Goal: Task Accomplishment & Management: Manage account settings

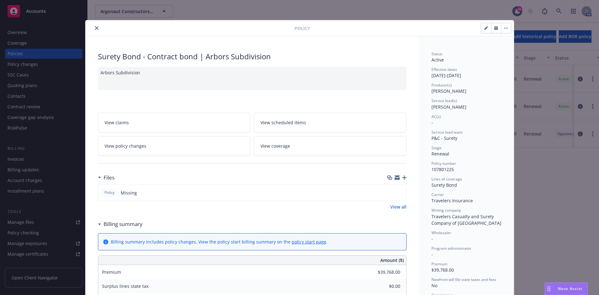
click at [96, 28] on icon "close" at bounding box center [97, 28] width 4 height 4
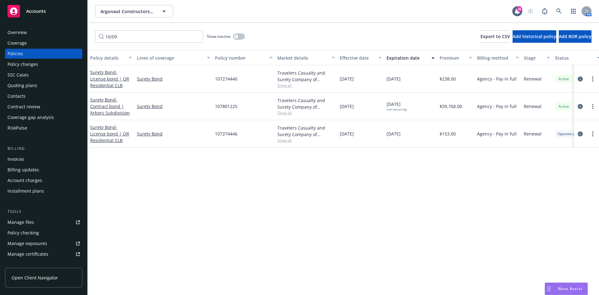
click at [45, 15] on div "Accounts" at bounding box center [43, 11] width 72 height 12
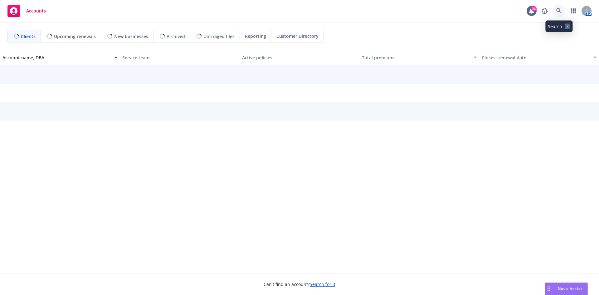
click at [554, 10] on link at bounding box center [559, 11] width 12 height 12
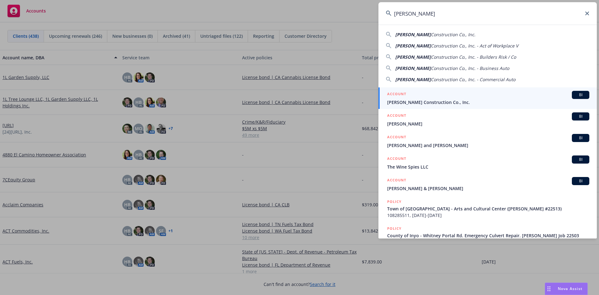
type input "[PERSON_NAME]"
click at [422, 104] on span "[PERSON_NAME] Construction Co., Inc." at bounding box center [488, 102] width 202 height 7
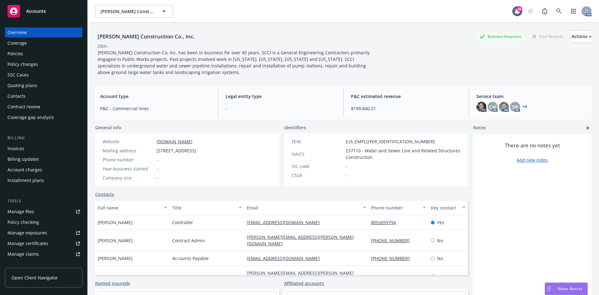
click at [25, 85] on div "Quoting plans" at bounding box center [22, 85] width 30 height 10
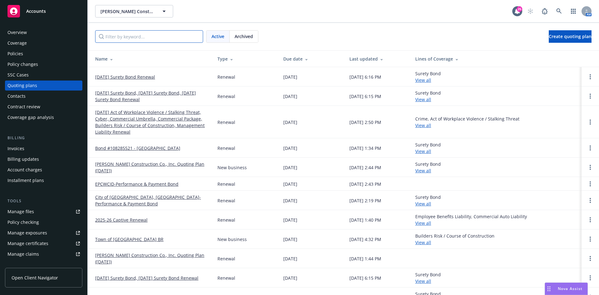
click at [133, 36] on input "Filter by keyword..." at bounding box center [149, 36] width 108 height 12
click at [580, 36] on span "Create quoting plan" at bounding box center [570, 36] width 43 height 6
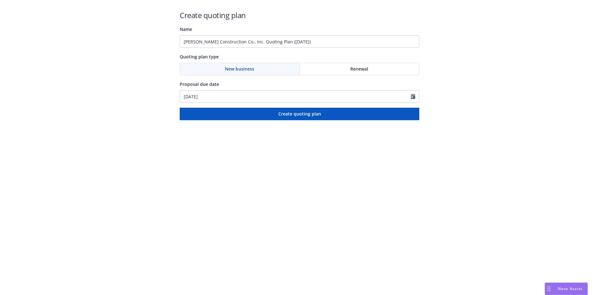
click at [352, 67] on span "Renewal" at bounding box center [359, 68] width 18 height 7
drag, startPoint x: 308, startPoint y: 36, endPoint x: 114, endPoint y: 34, distance: 194.6
click at [114, 34] on div "Create quoting plan Name Spiess Construction Co., Inc. Quoting Plan (2025-09-10…" at bounding box center [299, 60] width 599 height 120
click at [255, 42] on input "Bond #108285525 -" at bounding box center [300, 41] width 240 height 12
paste input "Sunny Slope Water Company"
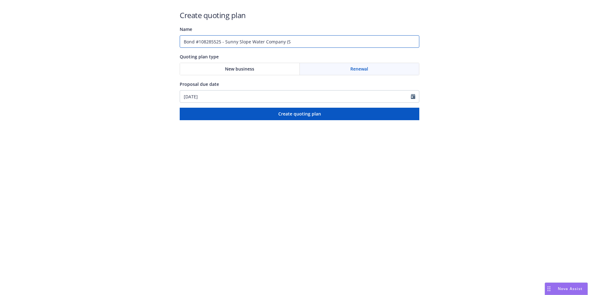
click at [327, 40] on input "Bond #108285525 - Sunny Slope Water Company (S" at bounding box center [300, 41] width 240 height 12
paste input "Reservoir No. 4 Rehabilitation Project. Spiess Job 22517"
click at [364, 43] on input "Bond #108285525 - Sunny Slope Water Company (Reservoir No. 4 Rehabilitation Pro…" at bounding box center [300, 41] width 240 height 12
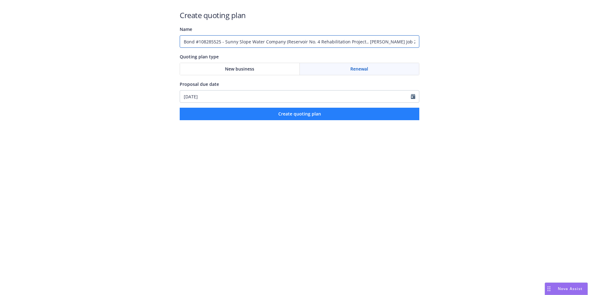
type input "Bond #108285525 - Sunny Slope Water Company (Reservoir No. 4 Rehabilitation Pro…"
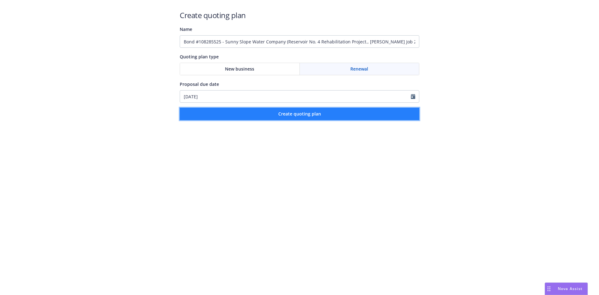
click at [364, 114] on button "Create quoting plan" at bounding box center [300, 114] width 240 height 12
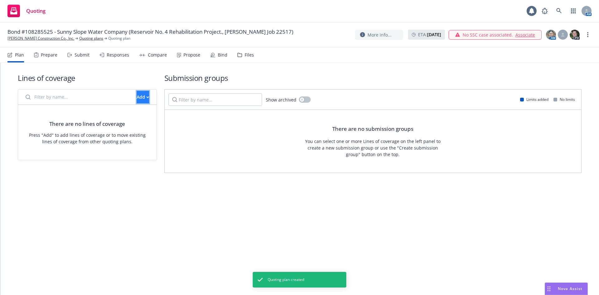
click at [137, 101] on div "Add" at bounding box center [143, 97] width 12 height 12
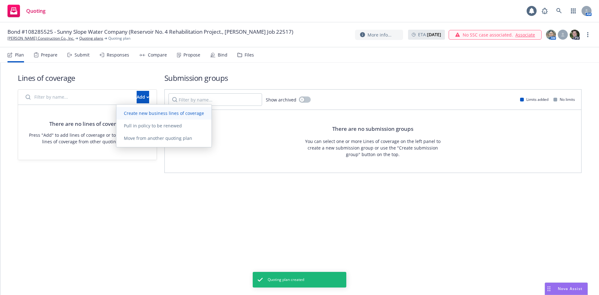
click at [139, 110] on link "Create new business lines of coverage" at bounding box center [163, 113] width 95 height 12
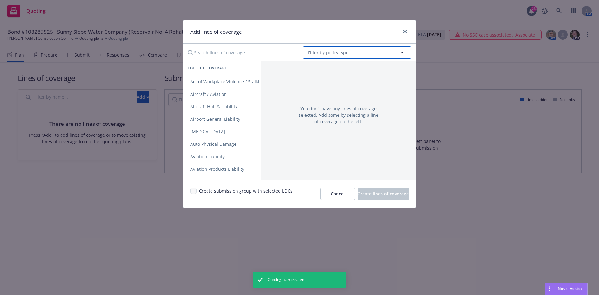
click at [334, 51] on span "Filter by policy type" at bounding box center [328, 52] width 41 height 7
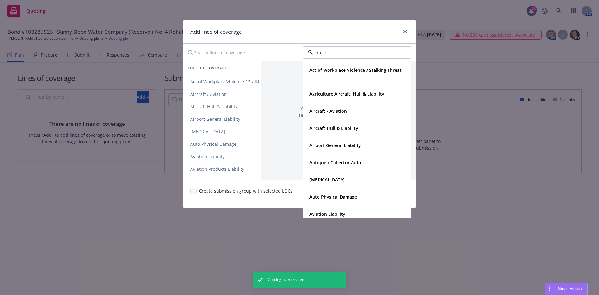
type input "Surety"
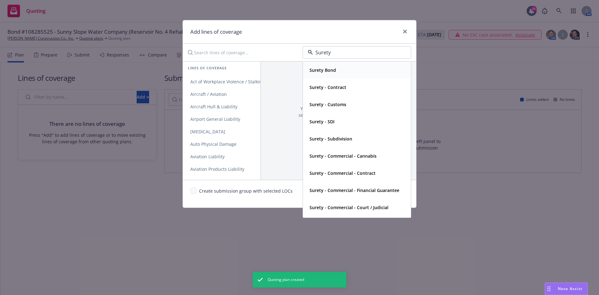
click at [331, 70] on strong "Surety Bond" at bounding box center [322, 70] width 27 height 6
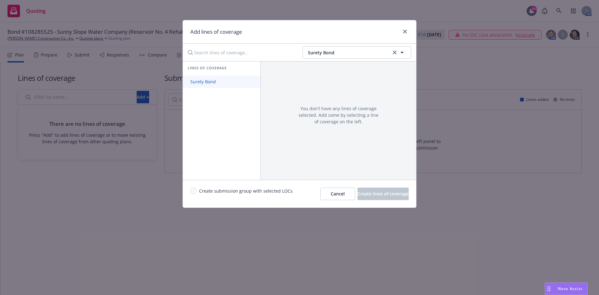
click at [226, 88] on link "Surety Bond" at bounding box center [222, 81] width 78 height 12
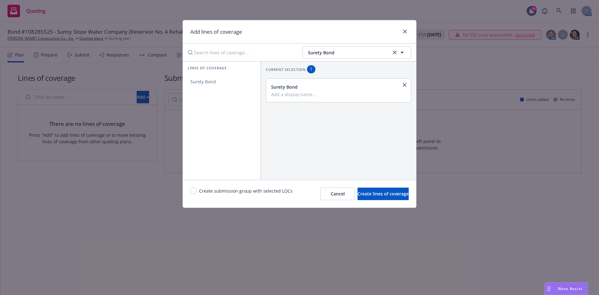
click at [281, 97] on input "Add a display name..." at bounding box center [337, 94] width 133 height 6
type input "Contract"
click at [193, 190] on input "checkbox" at bounding box center [193, 190] width 6 height 6
checkbox input "true"
click at [363, 198] on button "Create lines of coverage" at bounding box center [382, 193] width 51 height 12
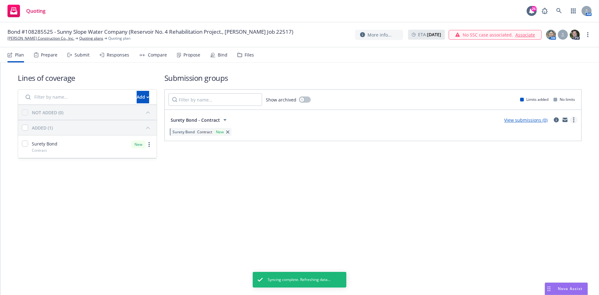
click at [574, 122] on link "more" at bounding box center [573, 119] width 7 height 7
click at [527, 198] on span "Create policy (fast track)" at bounding box center [543, 197] width 65 height 6
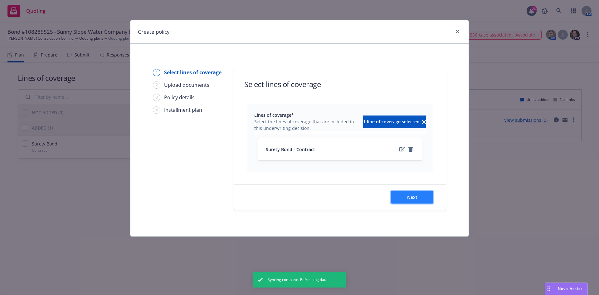
click at [420, 193] on button "Next" at bounding box center [412, 197] width 42 height 12
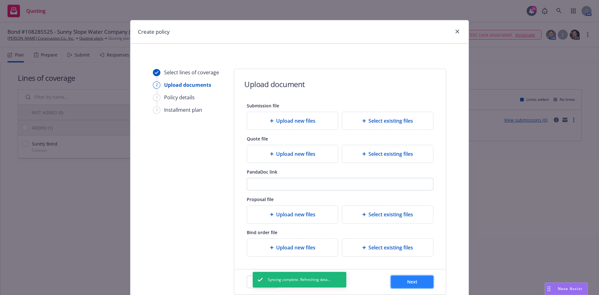
click at [413, 280] on span "Next" at bounding box center [412, 281] width 10 height 6
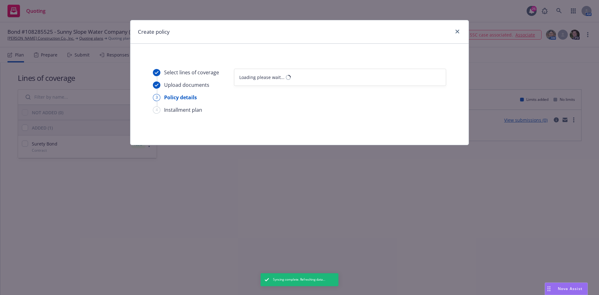
select select "12"
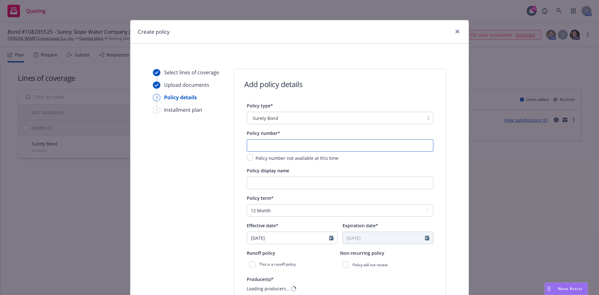
click at [269, 141] on input "text" at bounding box center [340, 145] width 186 height 12
click at [257, 139] on div "Policy number* Policy number not available at this time" at bounding box center [340, 145] width 186 height 32
click at [259, 142] on input "text" at bounding box center [340, 145] width 186 height 12
paste input "108285525"
type input "108285525"
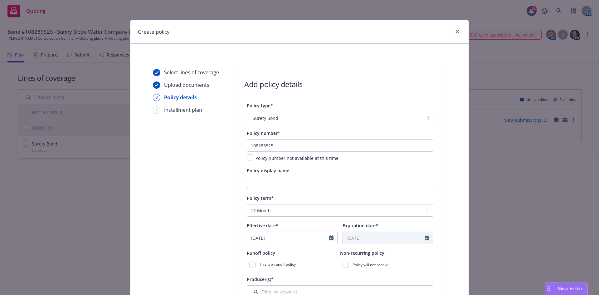
click at [266, 185] on input "Policy display name" at bounding box center [340, 183] width 186 height 12
paste input "Sunny Slope Water Company"
click at [339, 179] on input "Sunny Slope Water Company -" at bounding box center [340, 183] width 186 height 12
paste input "Reservoir No. 4 Rehabilitation Project. Spiess Job 22517"
click at [391, 182] on input "Sunny Slope Water Company - Reservoir No. 4 Rehabilitation Project. Spiess Job …" at bounding box center [340, 183] width 186 height 12
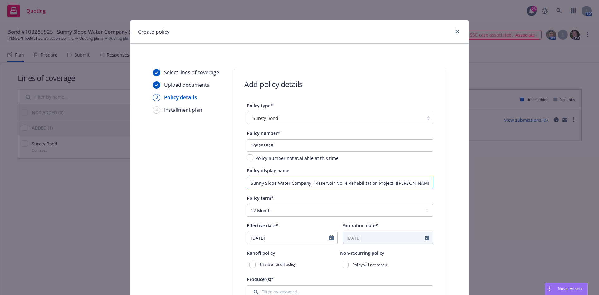
type input "Sunny Slope Water Company - Reservoir No. 4 Rehabilitation Project. (Spiess Job…"
select select "9"
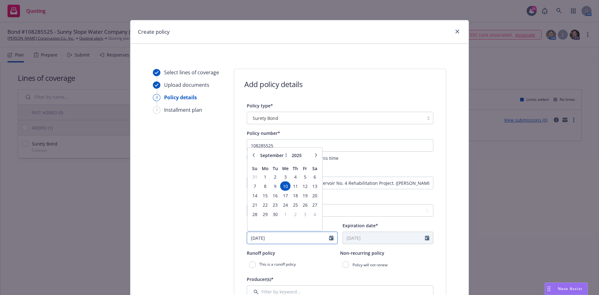
drag, startPoint x: 279, startPoint y: 239, endPoint x: 95, endPoint y: 232, distance: 184.4
click at [95, 232] on div "Create policy Select lines of coverage Upload documents 3 Policy details 4 Inst…" at bounding box center [299, 147] width 599 height 295
type input "09/08/2025"
type input "09/08/2026"
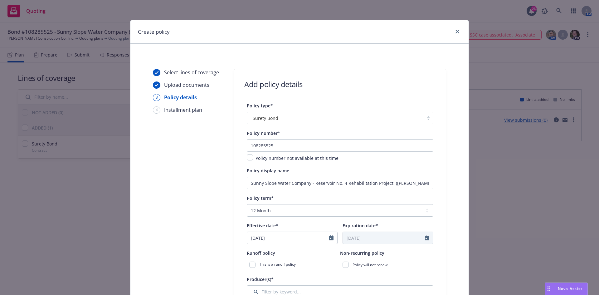
click at [262, 201] on div "Policy term*" at bounding box center [260, 197] width 27 height 7
click at [265, 212] on select "Select policy term 12 Month 6 Month 4 Month 3 Month 2 Month 1 Month 36 Month (3…" at bounding box center [340, 210] width 186 height 12
select select "other"
click at [247, 204] on select "Select policy term 12 Month 6 Month 4 Month 3 Month 2 Month 1 Month 36 Month (3…" at bounding box center [340, 210] width 186 height 12
click at [346, 238] on input "Expiration date*" at bounding box center [384, 238] width 82 height 12
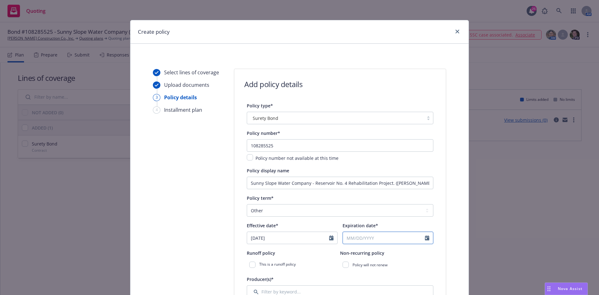
select select "9"
type input "04/08/2026"
click at [344, 264] on input "checkbox" at bounding box center [345, 264] width 6 height 6
checkbox input "true"
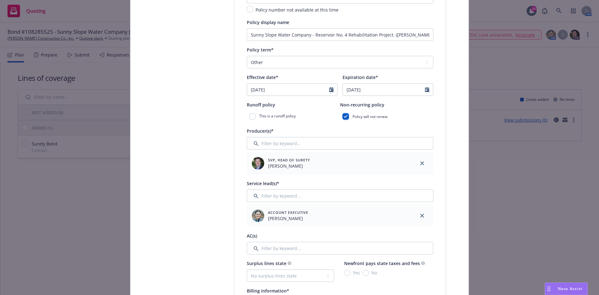
scroll to position [156, 0]
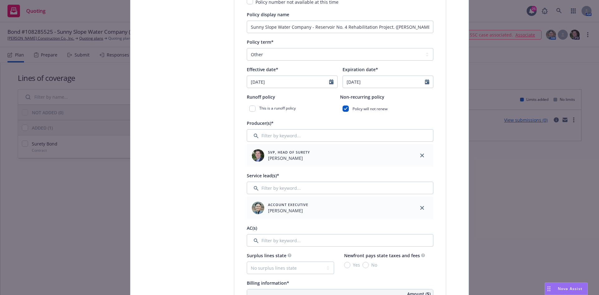
click at [420, 208] on icon "close" at bounding box center [422, 208] width 4 height 4
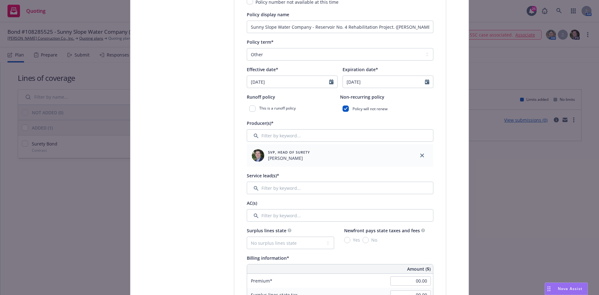
drag, startPoint x: 235, startPoint y: 185, endPoint x: 268, endPoint y: 187, distance: 32.8
click at [268, 187] on input "Filter by keyword..." at bounding box center [340, 188] width 186 height 12
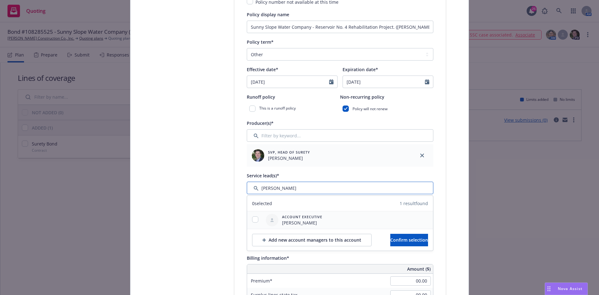
type input "sUSAN"
click at [252, 218] on input "checkbox" at bounding box center [255, 219] width 6 height 6
checkbox input "true"
click at [391, 239] on span "Confirm selection" at bounding box center [409, 240] width 38 height 6
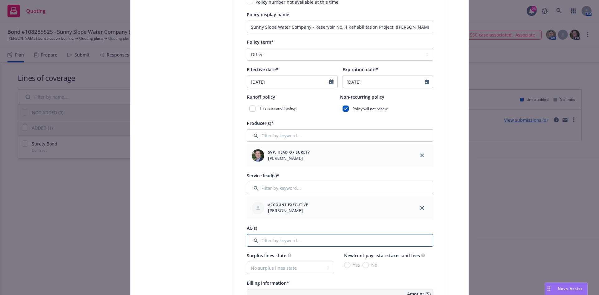
click at [307, 238] on input "Filter by keyword..." at bounding box center [340, 240] width 186 height 12
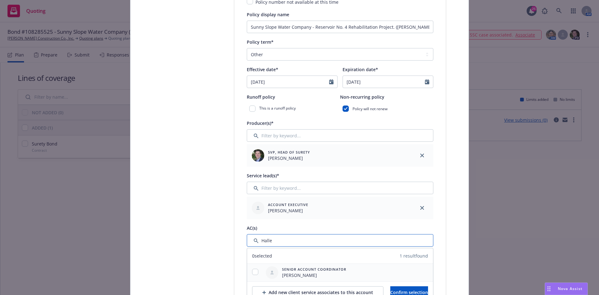
type input "Halle"
click at [252, 272] on input "checkbox" at bounding box center [255, 272] width 6 height 6
checkbox input "true"
click at [408, 290] on span "Confirm selection" at bounding box center [409, 292] width 38 height 6
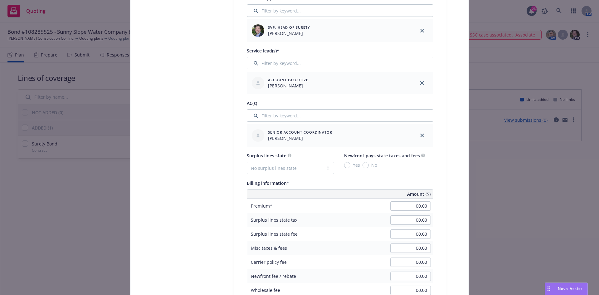
scroll to position [312, 0]
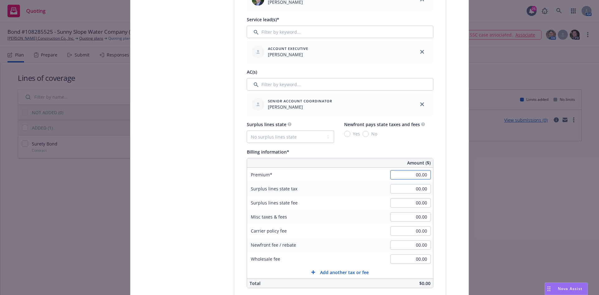
click at [398, 171] on input "00.00" at bounding box center [410, 174] width 41 height 9
type input "32,001.00"
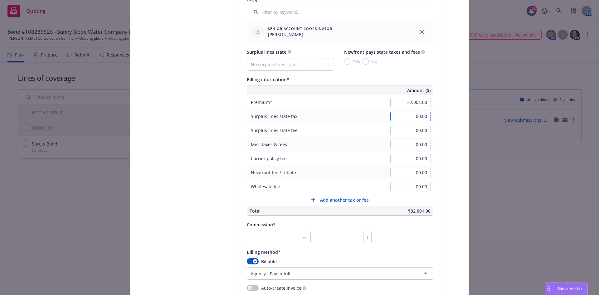
scroll to position [405, 0]
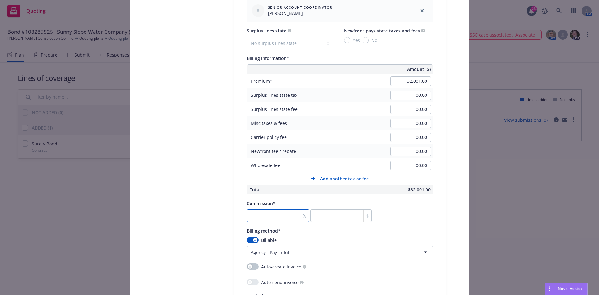
click at [282, 214] on input "number" at bounding box center [278, 215] width 62 height 12
type input "3"
type input "960.03"
type input "30"
type input "9600.3"
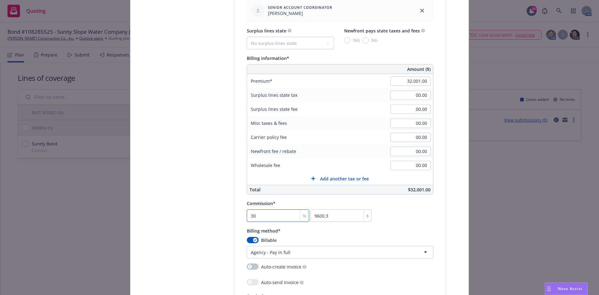
click at [279, 214] on input "30" at bounding box center [278, 215] width 62 height 12
type input "0.022"
type input "7"
type input "0.219"
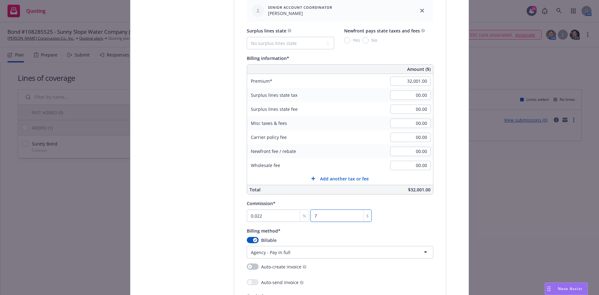
type input "70"
type input "2.197"
type input "703"
type input "21.971"
type input "7031"
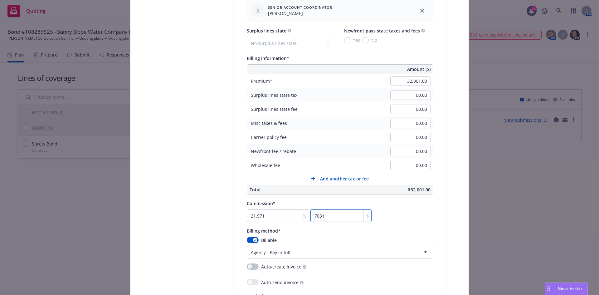
type input "21.972"
type input "7031.26"
click at [337, 215] on input "7031.26" at bounding box center [340, 215] width 61 height 12
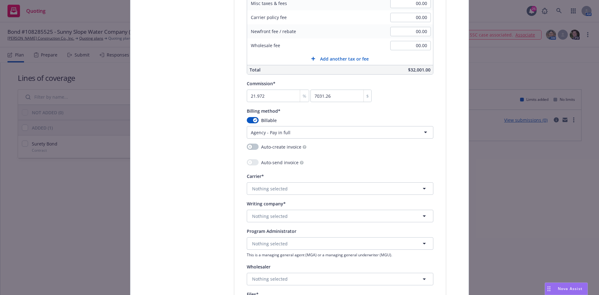
scroll to position [530, 0]
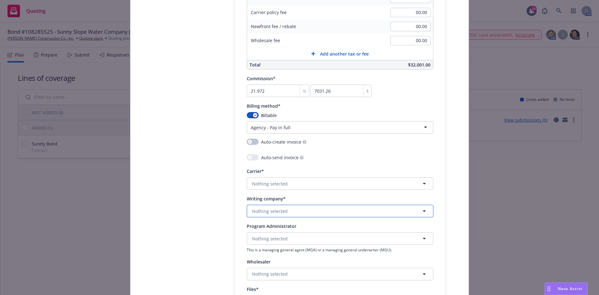
click at [264, 213] on span "Nothing selected" at bounding box center [270, 211] width 36 height 7
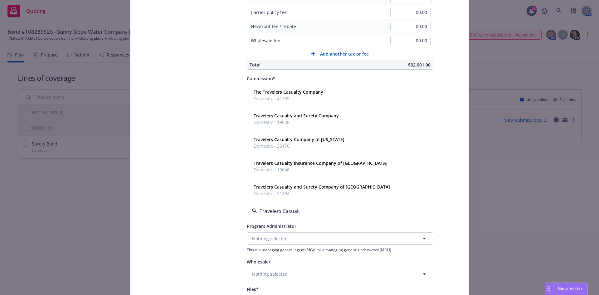
type input "Travelers Casualty"
click at [310, 190] on strong "Travelers Casualty and Surety Company of America" at bounding box center [322, 187] width 136 height 6
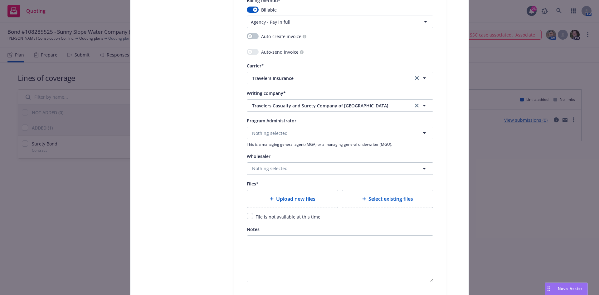
scroll to position [655, 0]
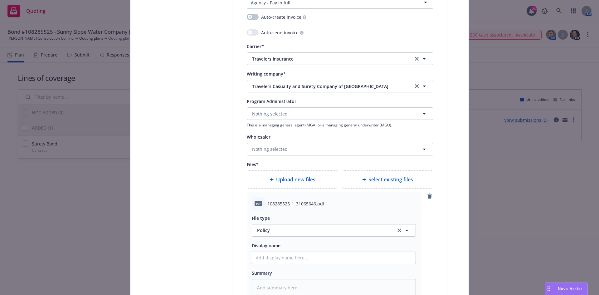
click at [278, 201] on span "108285525_1_31065646.pdf" at bounding box center [295, 203] width 57 height 7
click at [268, 235] on button "Policy" at bounding box center [334, 230] width 164 height 12
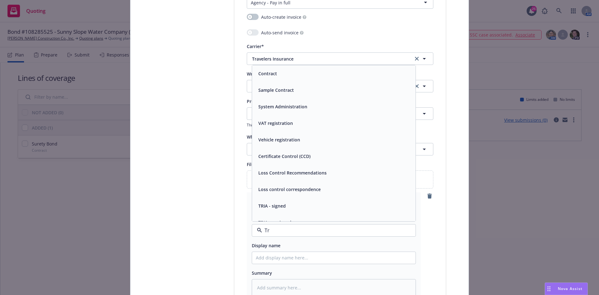
type input "T"
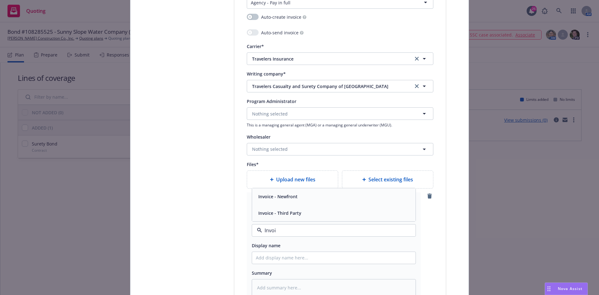
type input "Invoic"
click at [276, 213] on span "Invoice - Third Party" at bounding box center [279, 213] width 43 height 7
click at [282, 251] on div at bounding box center [334, 257] width 164 height 12
click at [284, 261] on input "Policy display name" at bounding box center [333, 258] width 163 height 12
type textarea "x"
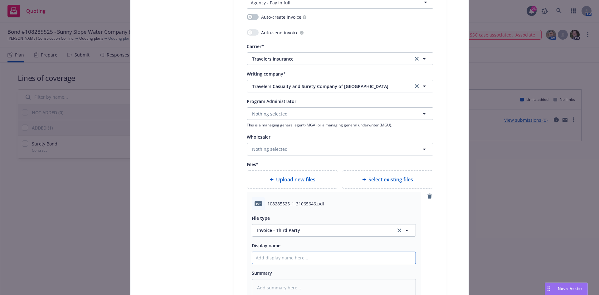
type input "T"
type textarea "x"
type input "Tr"
type textarea "x"
type input "Tra"
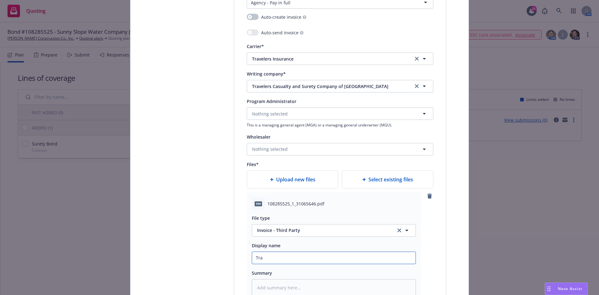
type textarea "x"
type input "Trav"
type textarea "x"
type input "Travel"
type textarea "x"
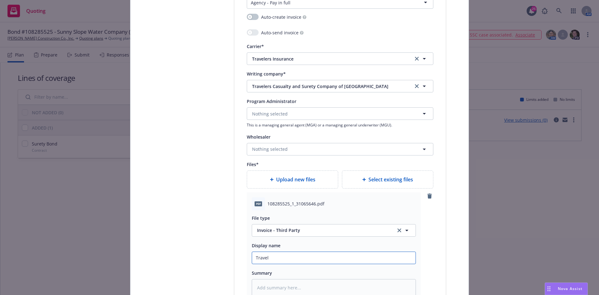
type input "Travele"
type textarea "x"
type input "Traveler"
type textarea "x"
type input "Travelers"
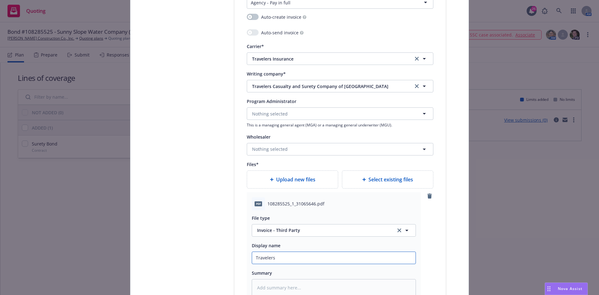
type textarea "x"
type input "Travelers"
type textarea "x"
type input "Travelers O"
type textarea "x"
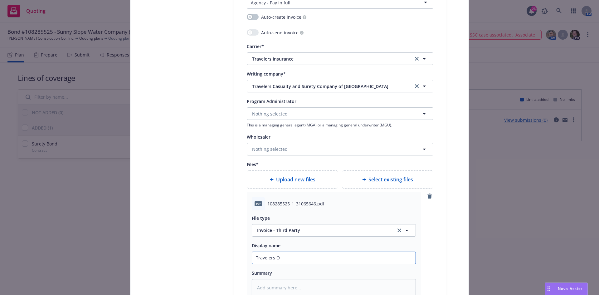
type input "Travelers Om"
type textarea "x"
type input "Travelers O"
type textarea "x"
type input "Travelers"
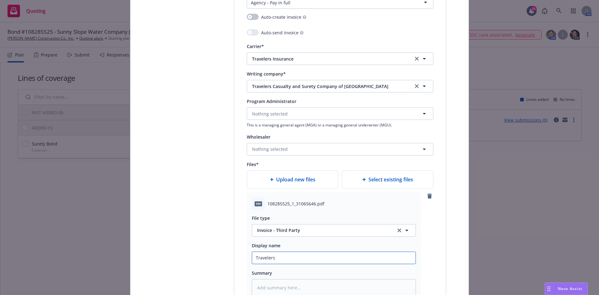
type textarea "x"
type input "Travelers I"
type textarea "x"
type input "Travelers In"
type textarea "x"
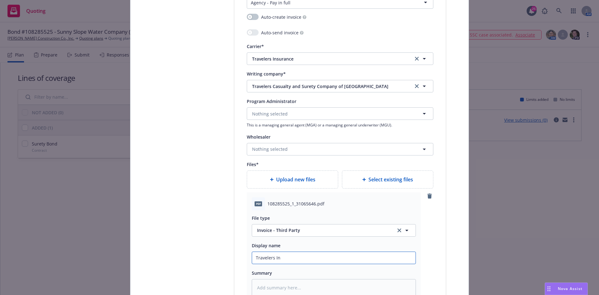
type input "Travelers Inv"
type textarea "x"
type input "Travelers Invo"
type textarea "x"
type input "Travelers Invoic"
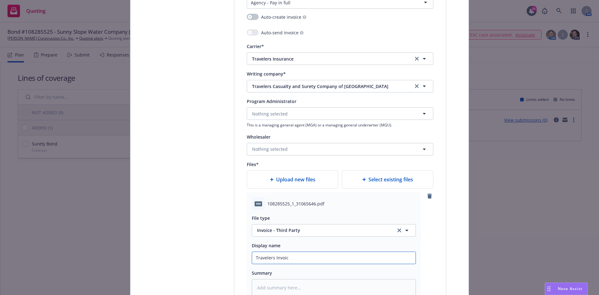
type textarea "x"
type input "Travelers Invoice"
type textarea "x"
type input "Travelers Invoice"
type textarea "x"
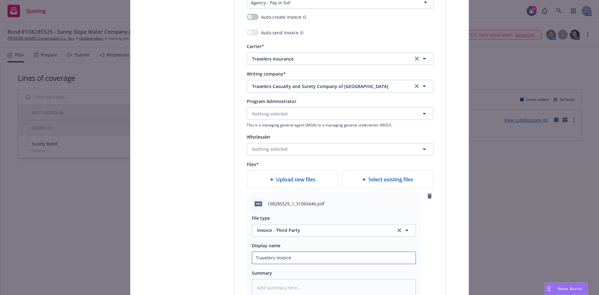
type input "Travelers Invoice B"
type textarea "x"
type input "Travelers Invoice Bo"
type textarea "x"
type input "Travelers Invoice Bon"
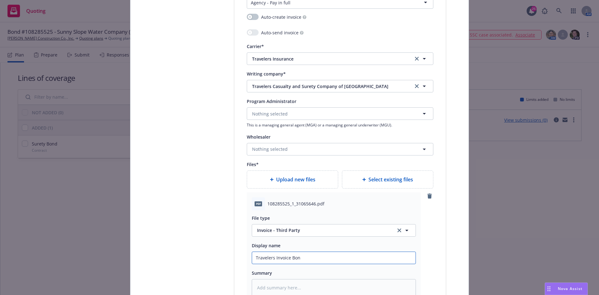
type textarea "x"
type input "Travelers Invoice Bond"
type textarea "x"
type input "Travelers Invoice Bond #"
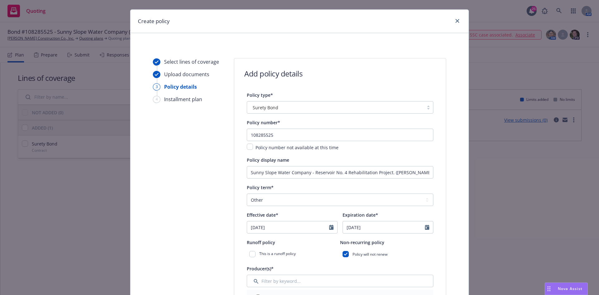
scroll to position [0, 0]
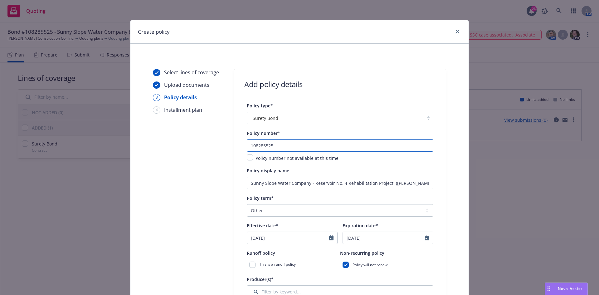
click at [272, 143] on input "108285525" at bounding box center [340, 145] width 186 height 12
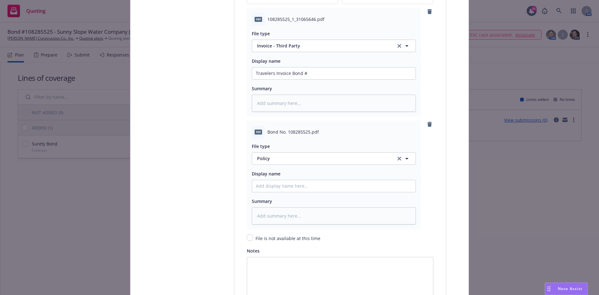
scroll to position [839, 0]
click at [290, 135] on span "Bond No. 108285525.pdf" at bounding box center [292, 132] width 51 height 7
click at [290, 133] on span "Bond No. 108285525.pdf" at bounding box center [292, 132] width 51 height 7
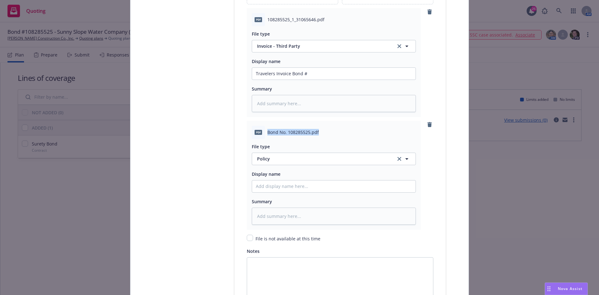
click at [290, 133] on span "Bond No. 108285525.pdf" at bounding box center [292, 132] width 51 height 7
copy span "Bond No. 108285525.pdf"
click at [312, 190] on input "Policy display name" at bounding box center [333, 186] width 163 height 12
paste input "Bond No. 108285525.pdf"
type textarea "x"
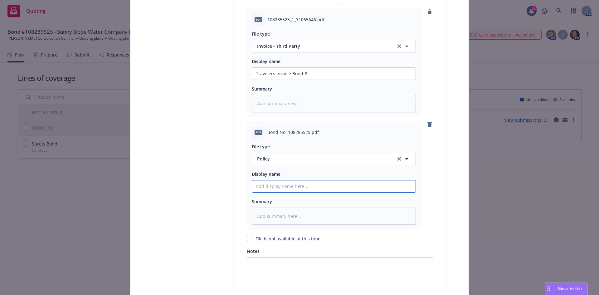
type input "Bond No. 108285525.pdf"
type textarea "x"
type input "Bond No. 108285525.pd"
type textarea "x"
type input "Bond No. 108285525.p"
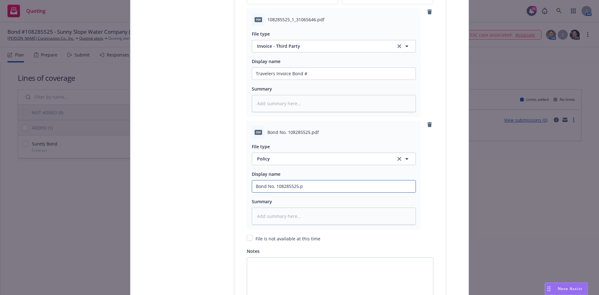
type textarea "x"
type input "Bond No. 108285525."
type textarea "x"
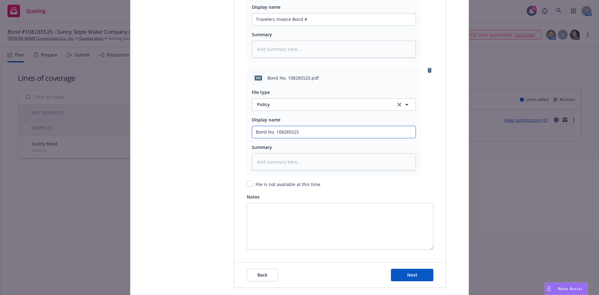
scroll to position [932, 0]
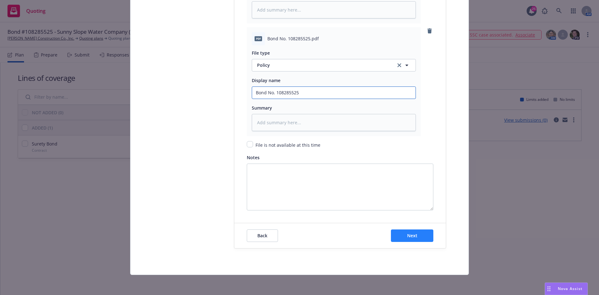
type input "Bond No. 108285525"
click at [398, 241] on button "Next" at bounding box center [412, 235] width 42 height 12
type textarea "x"
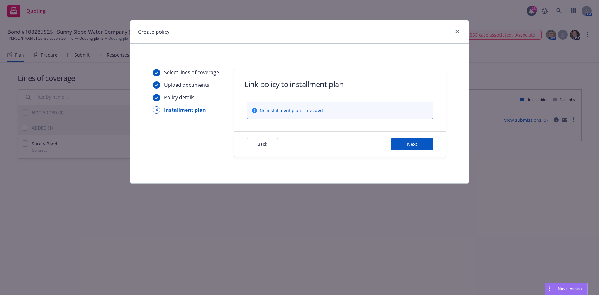
scroll to position [0, 0]
click at [401, 143] on button "Next" at bounding box center [412, 144] width 42 height 12
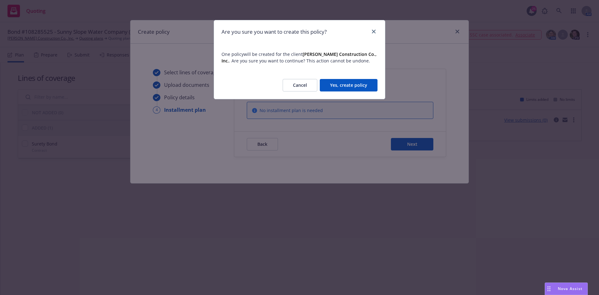
click at [362, 87] on button "Yes, create policy" at bounding box center [349, 85] width 58 height 12
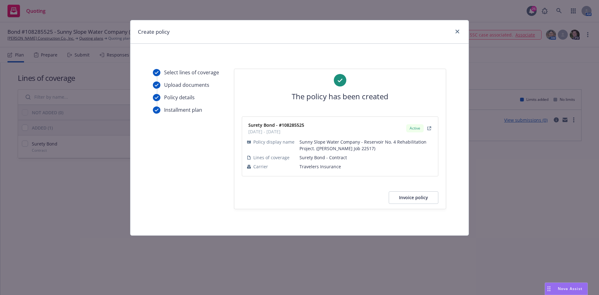
click at [417, 201] on button "Invoice policy" at bounding box center [414, 197] width 50 height 12
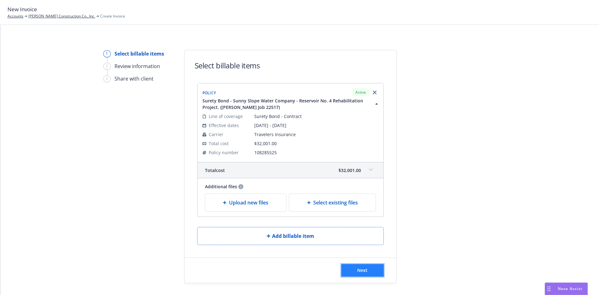
click at [371, 269] on button "Next" at bounding box center [362, 270] width 42 height 12
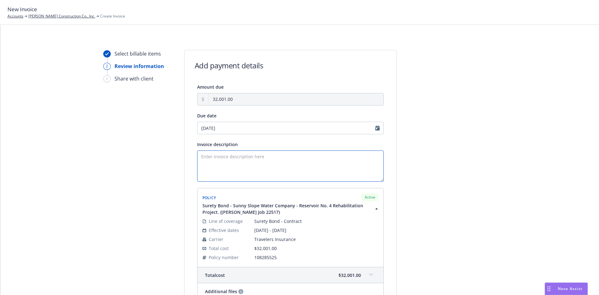
click at [245, 166] on textarea "Invoice description" at bounding box center [290, 165] width 186 height 31
click at [229, 162] on textarea "Principal: Spiess Construction Co., Inc. Obligee:" at bounding box center [290, 165] width 186 height 31
paste textarea "Sunny Slope Water Company"
click at [214, 179] on textarea "Principal: Spiess Construction Co., Inc. Obligee: Sunny Slope Water Company Bon…" at bounding box center [290, 165] width 186 height 31
paste textarea "Project Description: Reservoir No. 4 Rehabilitation Project. Spiess Job 22517"
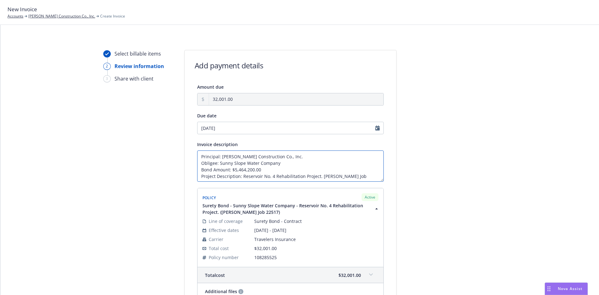
click at [319, 174] on textarea "Principal: Spiess Construction Co., Inc. Obligee: Sunny Slope Water Company Bon…" at bounding box center [290, 165] width 186 height 31
click at [220, 178] on textarea "Principal: Spiess Construction Co., Inc. Obligee: Sunny Slope Water Company Bon…" at bounding box center [290, 165] width 186 height 31
click at [267, 179] on textarea "Principal: Spiess Construction Co., Inc. Obligee: Sunny Slope Water Company Bon…" at bounding box center [290, 165] width 186 height 31
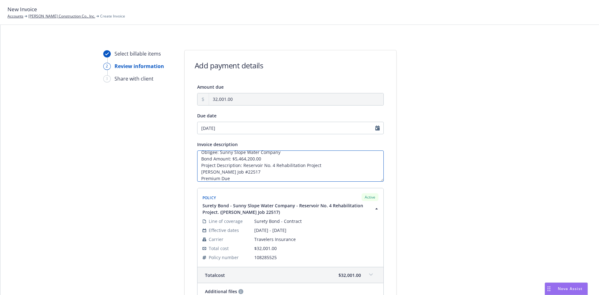
type textarea "Principal: Spiess Construction Co., Inc. Obligee: Sunny Slope Water Company Bon…"
click at [400, 181] on div "Select billable items 2 Review information 3 Share with client Add payment deta…" at bounding box center [299, 205] width 583 height 310
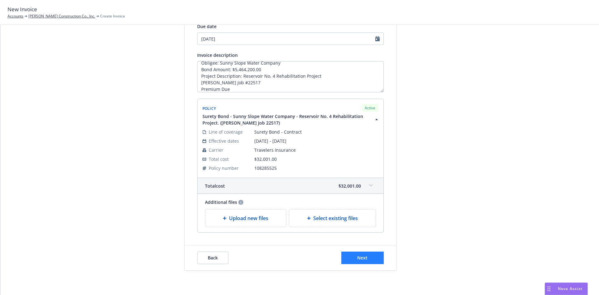
scroll to position [90, 0]
click at [348, 255] on button "Next" at bounding box center [362, 257] width 42 height 12
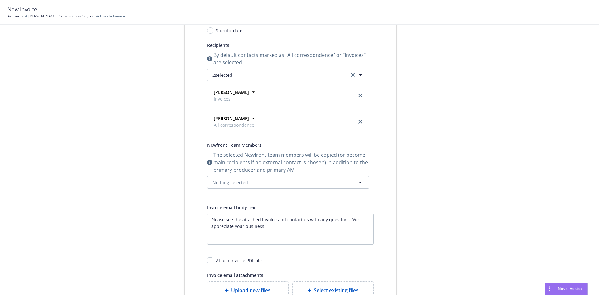
click at [231, 175] on div "The selected Newfront team members will be copied (or become main recipients if…" at bounding box center [288, 169] width 162 height 37
click at [230, 179] on span "Nothing selected" at bounding box center [230, 182] width 36 height 7
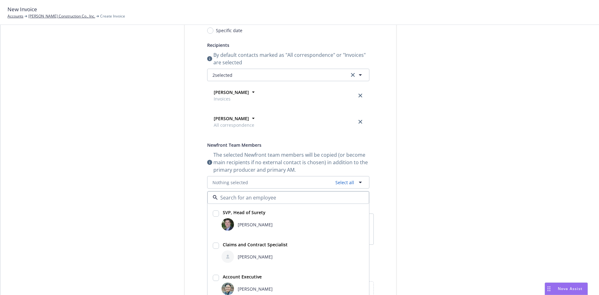
click at [226, 211] on strong "SVP, Head of Surety" at bounding box center [244, 212] width 43 height 6
checkbox input "true"
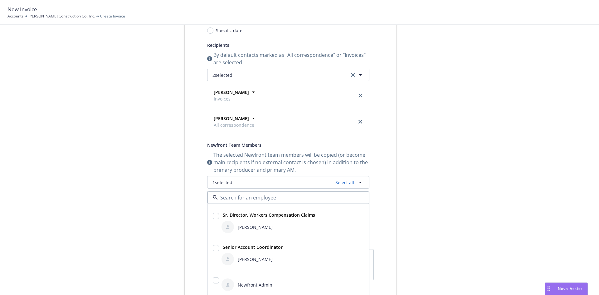
scroll to position [94, 0]
click at [257, 256] on span "[PERSON_NAME]" at bounding box center [255, 258] width 35 height 7
checkbox input "true"
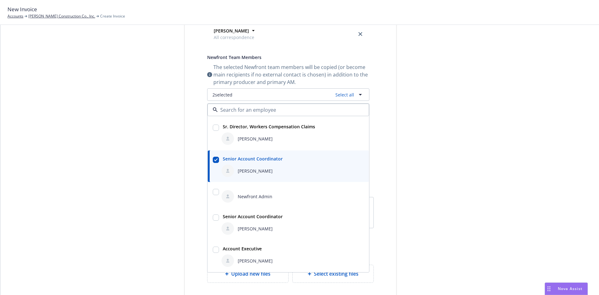
scroll to position [183, 0]
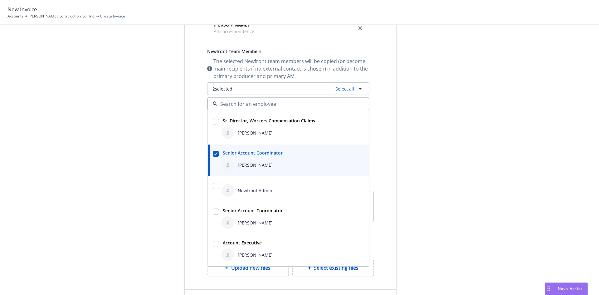
click at [244, 256] on span "Susan Exline" at bounding box center [255, 254] width 35 height 7
checkbox input "true"
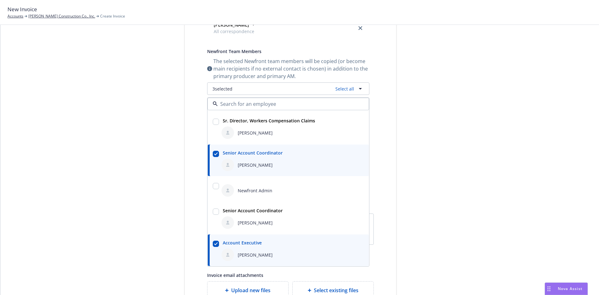
click at [104, 200] on div "Select billable items Review information 3 Share with client" at bounding box center [137, 102] width 69 height 471
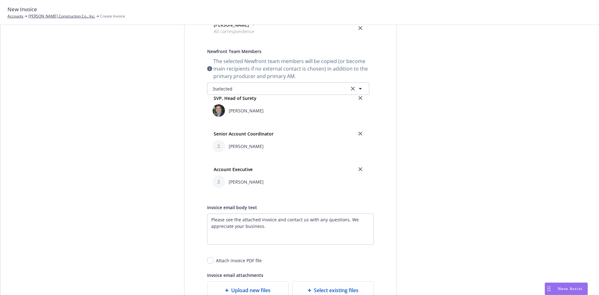
scroll to position [13, 0]
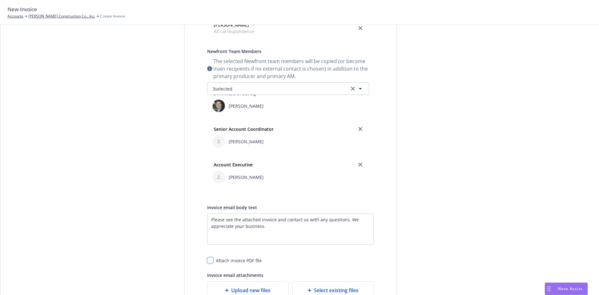
click at [207, 260] on input "checkbox" at bounding box center [210, 260] width 6 height 6
checkbox input "true"
click at [439, 189] on div at bounding box center [452, 102] width 87 height 471
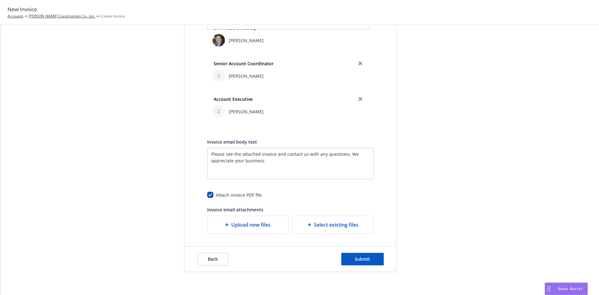
scroll to position [251, 0]
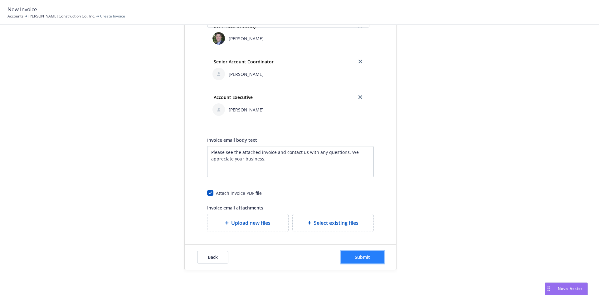
click at [348, 259] on button "Submit" at bounding box center [362, 257] width 42 height 12
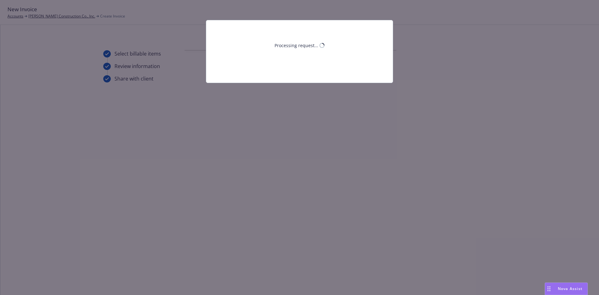
scroll to position [0, 0]
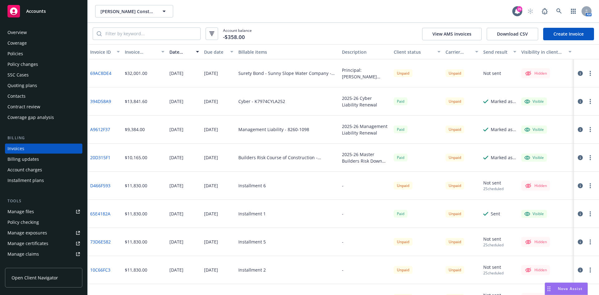
click at [586, 76] on button "button" at bounding box center [589, 73] width 7 height 7
click at [559, 124] on link "Make it visible in client dash" at bounding box center [549, 123] width 80 height 12
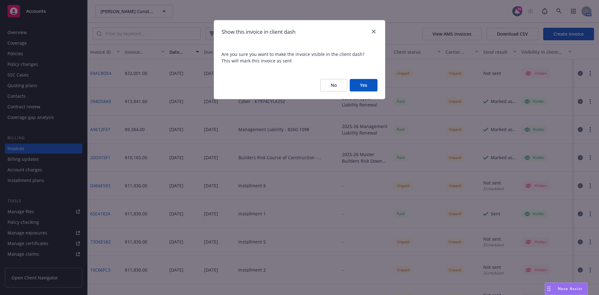
click at [365, 85] on button "Yes" at bounding box center [364, 85] width 28 height 12
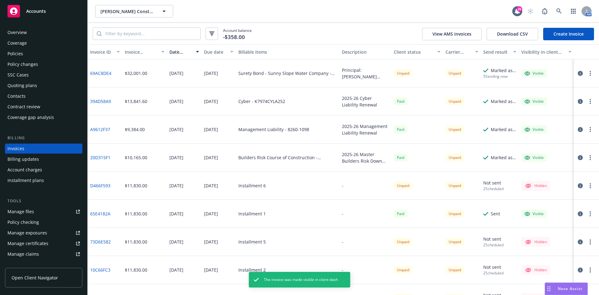
click at [586, 73] on button "button" at bounding box center [589, 73] width 7 height 7
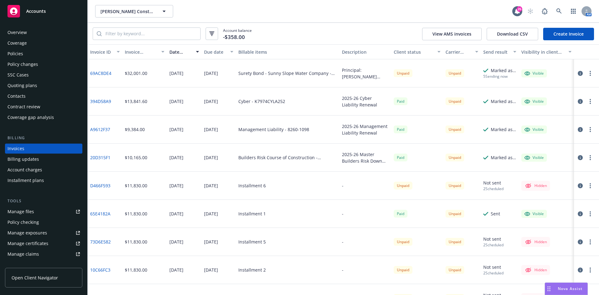
click at [586, 73] on button "button" at bounding box center [589, 73] width 7 height 7
click at [533, 149] on link "Generate invoice PDF" at bounding box center [549, 148] width 80 height 12
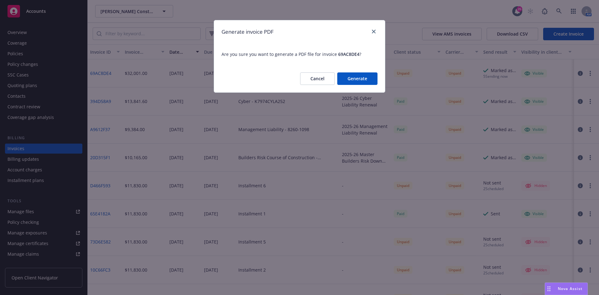
click at [361, 84] on button "Generate" at bounding box center [357, 78] width 40 height 12
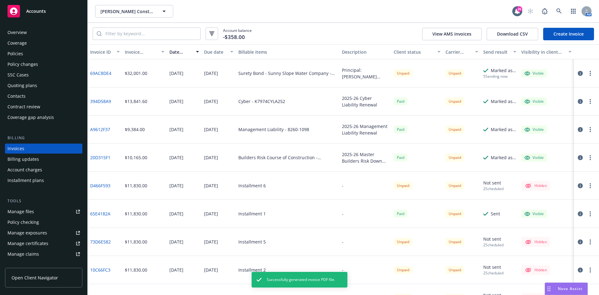
click at [588, 76] on button "button" at bounding box center [589, 73] width 7 height 7
click at [549, 145] on link "Download invoice PDF" at bounding box center [549, 148] width 80 height 12
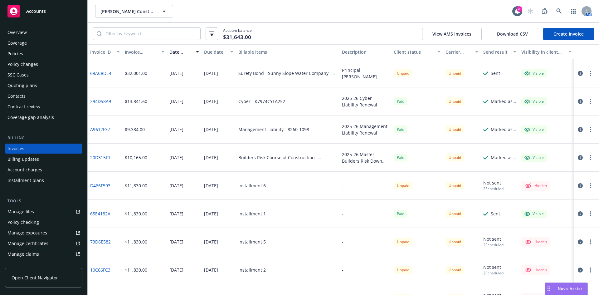
click at [33, 86] on div "Quoting plans" at bounding box center [22, 85] width 30 height 10
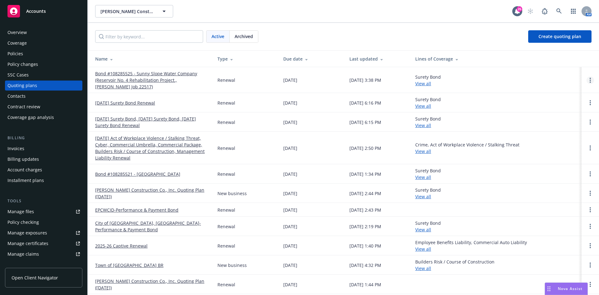
click at [589, 82] on circle "Open options" at bounding box center [589, 81] width 1 height 1
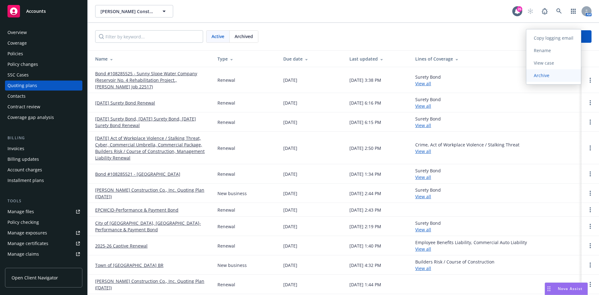
click at [539, 75] on span "Archive" at bounding box center [541, 75] width 31 height 6
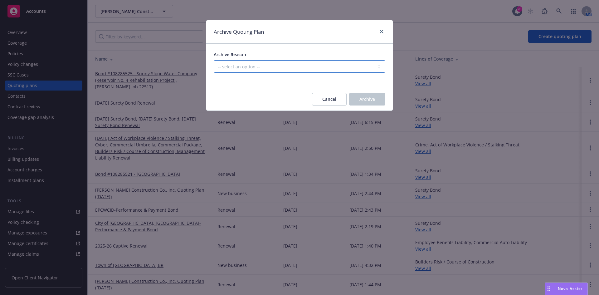
click at [322, 64] on select "-- select an option -- All policies in this renewal plan are auto-renewed Creat…" at bounding box center [300, 66] width 172 height 12
select select "ARCHIVED_RENEWAL_POLICY_AUTO_RENEWED"
click at [214, 60] on select "-- select an option -- All policies in this renewal plan are auto-renewed Creat…" at bounding box center [300, 66] width 172 height 12
click at [364, 100] on span "Archive" at bounding box center [367, 99] width 16 height 6
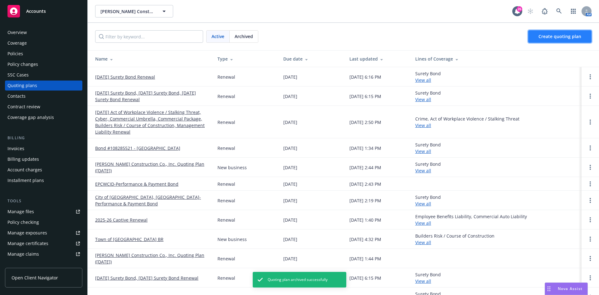
click at [534, 35] on link "Create quoting plan" at bounding box center [559, 36] width 63 height 12
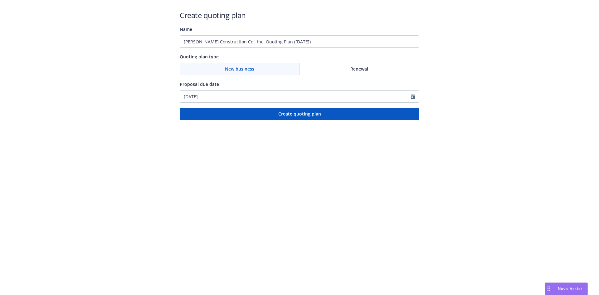
click at [369, 66] on div "Renewal" at bounding box center [359, 69] width 119 height 12
drag, startPoint x: 338, startPoint y: 42, endPoint x: 29, endPoint y: 30, distance: 309.0
click at [29, 30] on div "Create quoting plan Name [PERSON_NAME] Construction Co., Inc. Quoting Plan ([DA…" at bounding box center [299, 60] width 599 height 120
click at [269, 43] on input "Bond #108285526 -" at bounding box center [300, 41] width 240 height 12
click at [343, 39] on input "Bond #108285526 -" at bounding box center [300, 41] width 240 height 12
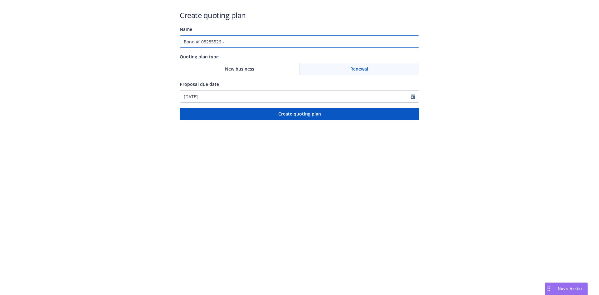
click at [261, 40] on input "Bond #108285526 -" at bounding box center [300, 41] width 240 height 12
paste input "CITY OF [GEOGRAPHIC_DATA], [GEOGRAPHIC_DATA]"
drag, startPoint x: 277, startPoint y: 42, endPoint x: 225, endPoint y: 43, distance: 52.4
click at [225, 43] on input "Bond #108285526 - CITY OF LAREDO, TX" at bounding box center [300, 41] width 240 height 12
type input "Bond #108285526 - City of Laredo"
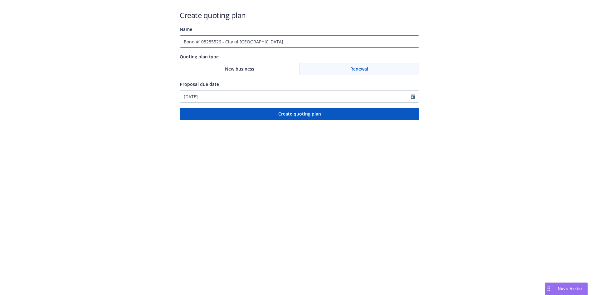
click at [310, 41] on input "Bond #108285526 - City of Laredo" at bounding box center [300, 41] width 240 height 12
click at [274, 95] on input "[DATE]" at bounding box center [295, 96] width 231 height 12
select select "9"
drag, startPoint x: 317, startPoint y: 47, endPoint x: 318, endPoint y: 41, distance: 5.7
click at [317, 47] on input "Bond #108285526 - City of Laredo" at bounding box center [300, 41] width 240 height 12
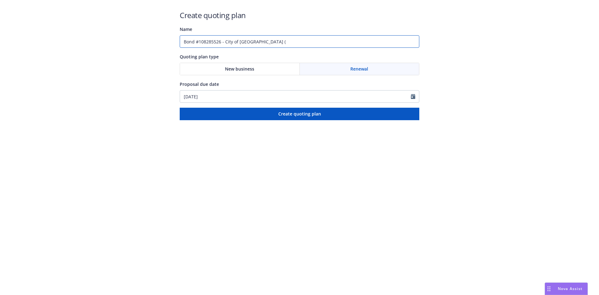
paste input "Permit Bond for City of Laredo - Sombreretillo 12-Inch Force Main Project"
click at [403, 42] on input "Bond #108285526 - City of Laredo (Permit Bond for City of Laredo - Sombreretill…" at bounding box center [300, 41] width 240 height 12
paste input "Panamerican Lift Station Elimination"
drag, startPoint x: 425, startPoint y: 39, endPoint x: 458, endPoint y: 38, distance: 32.8
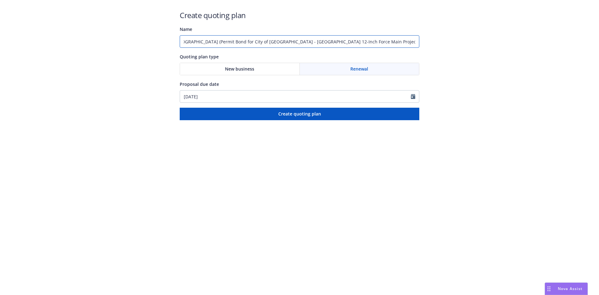
click at [458, 38] on div "Create quoting plan Name Bond #108285526 - City of Laredo (Permit Bond for City…" at bounding box center [299, 60] width 599 height 120
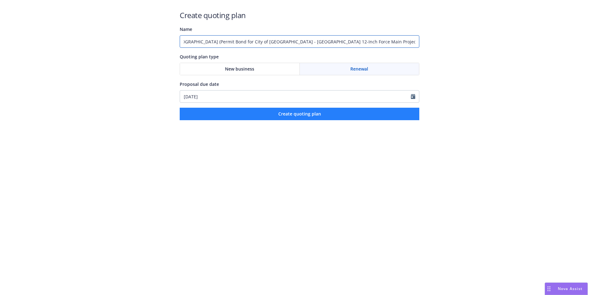
type input "Bond #108285526 - City of Laredo (Permit Bond for City of Laredo - Sombreretill…"
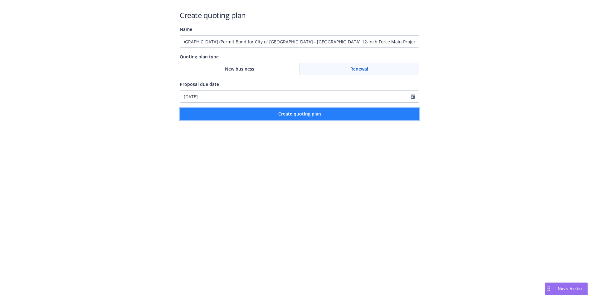
scroll to position [0, 0]
click at [241, 113] on button "Create quoting plan" at bounding box center [300, 114] width 240 height 12
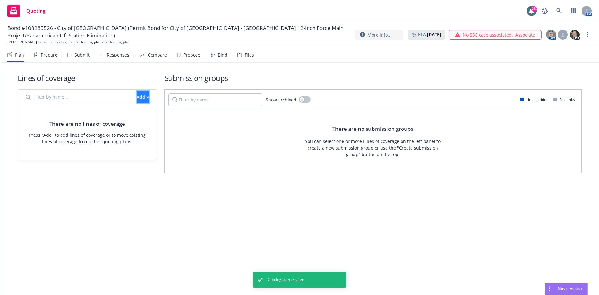
click at [137, 99] on div "Add" at bounding box center [143, 97] width 12 height 12
click at [136, 117] on link "Create new business lines of coverage" at bounding box center [163, 113] width 95 height 12
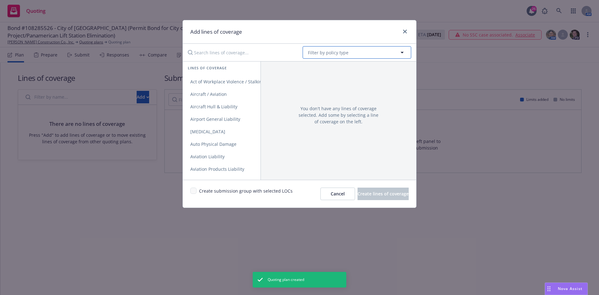
click at [333, 51] on span "Filter by policy type" at bounding box center [328, 52] width 41 height 7
type input "Surety"
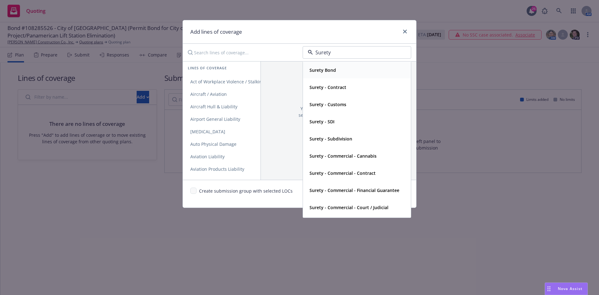
click at [326, 66] on div "Surety Bond" at bounding box center [322, 69] width 30 height 9
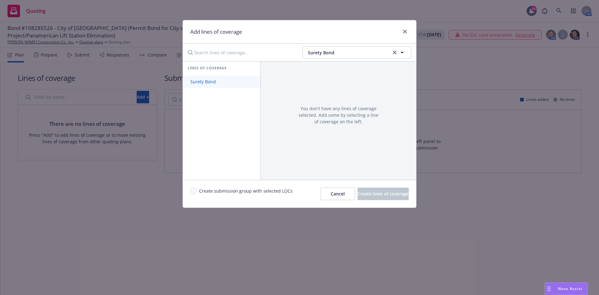
click at [231, 82] on link "Surety Bond" at bounding box center [222, 81] width 78 height 12
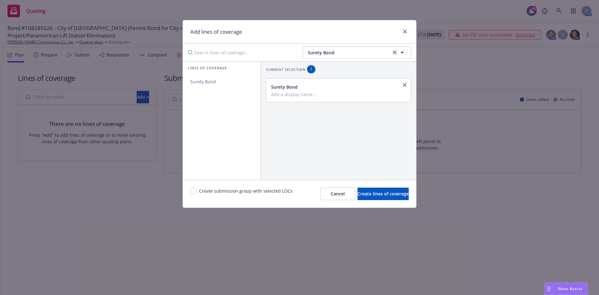
click at [332, 86] on div "Surety Bond" at bounding box center [337, 87] width 133 height 7
click at [329, 95] on input "Add a display name..." at bounding box center [337, 94] width 133 height 6
type input "Contract"
click at [191, 192] on input "checkbox" at bounding box center [193, 190] width 6 height 6
checkbox input "true"
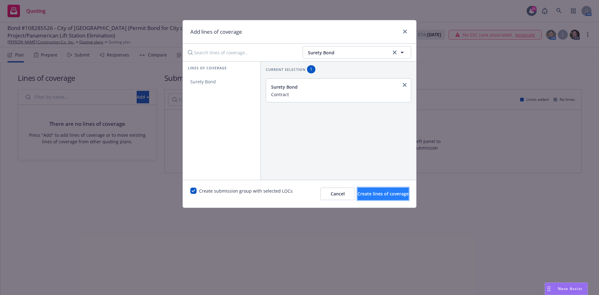
click at [371, 194] on span "Create lines of coverage" at bounding box center [382, 194] width 51 height 6
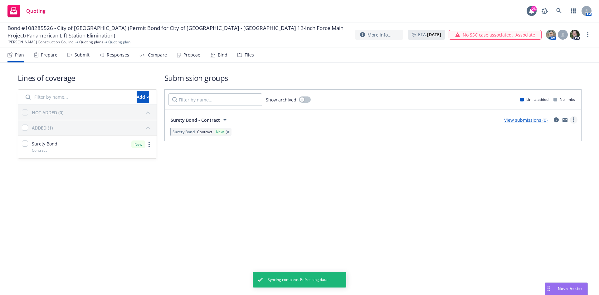
click at [574, 120] on link "more" at bounding box center [573, 119] width 7 height 7
click at [548, 202] on link "Create policy (fast track)" at bounding box center [544, 197] width 66 height 12
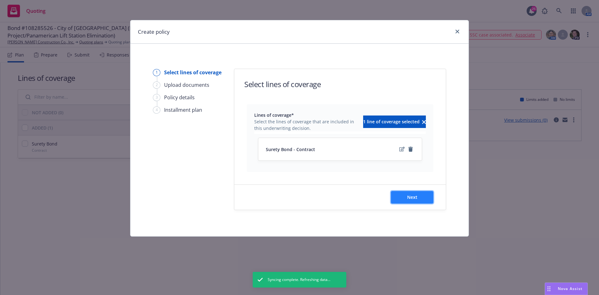
click at [414, 194] on span "Next" at bounding box center [412, 197] width 10 height 6
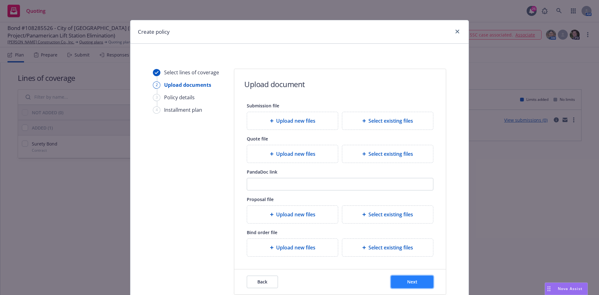
click at [401, 279] on button "Next" at bounding box center [412, 281] width 42 height 12
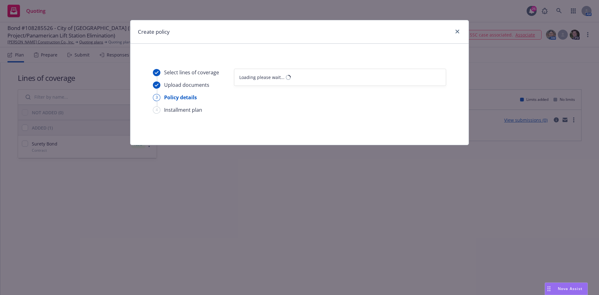
select select "12"
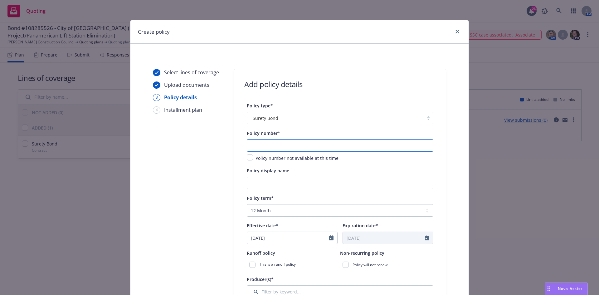
click at [302, 142] on input "text" at bounding box center [340, 145] width 186 height 12
paste input "108285526"
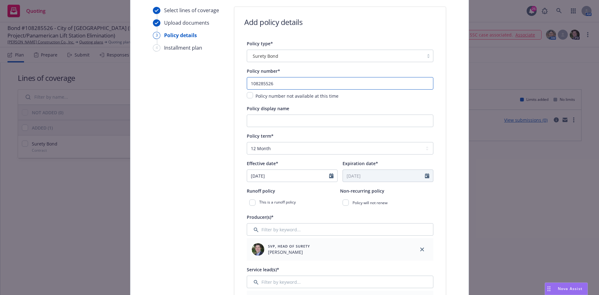
scroll to position [62, 0]
type input "108285526"
click at [296, 123] on input "Policy display name" at bounding box center [340, 120] width 186 height 12
click at [382, 121] on input "City of Laredo, TX - ROW Permit Bond" at bounding box center [340, 120] width 186 height 12
paste input "Sombreretillo 12-Inch Force Main Project / Panamerican Lift Station Elimination"
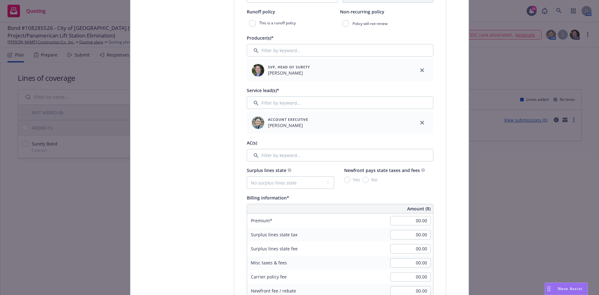
scroll to position [249, 0]
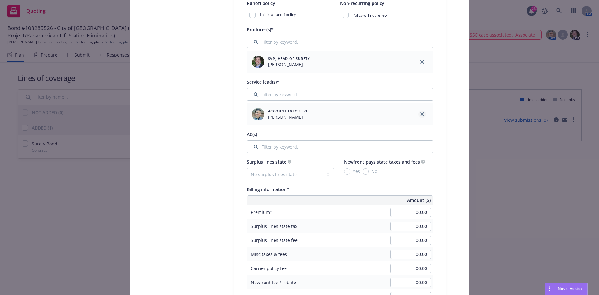
type input "City of Laredo, TX - ROW Permit Bond (Sombreretillo 12-Inch Force Main Project …"
click at [418, 114] on link "close" at bounding box center [421, 113] width 7 height 7
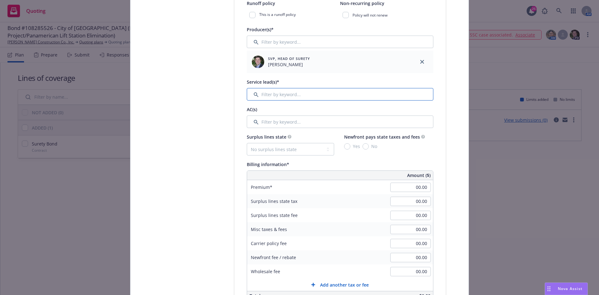
click at [274, 95] on input "Filter by keyword..." at bounding box center [340, 94] width 186 height 12
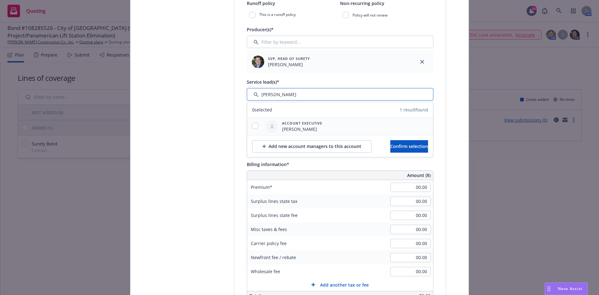
type input "Susan"
click at [253, 127] on input "checkbox" at bounding box center [255, 126] width 6 height 6
checkbox input "true"
click at [397, 146] on span "Confirm selection" at bounding box center [409, 146] width 38 height 6
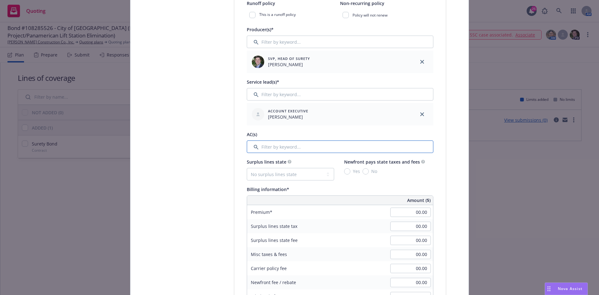
click at [289, 147] on input "Filter by keyword..." at bounding box center [340, 146] width 186 height 12
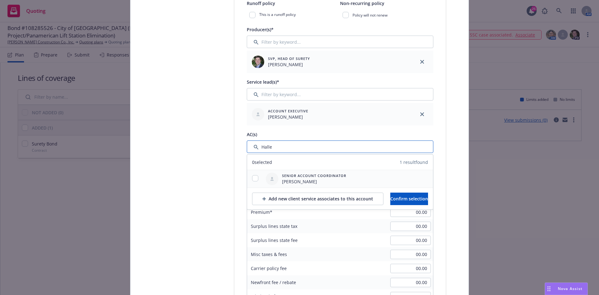
type input "Halle"
click at [256, 179] on input "checkbox" at bounding box center [255, 178] width 6 height 6
checkbox input "true"
click at [395, 189] on div "Add new client service associates to this account Confirm selection" at bounding box center [340, 198] width 186 height 22
click at [400, 194] on button "Confirm selection" at bounding box center [409, 198] width 38 height 12
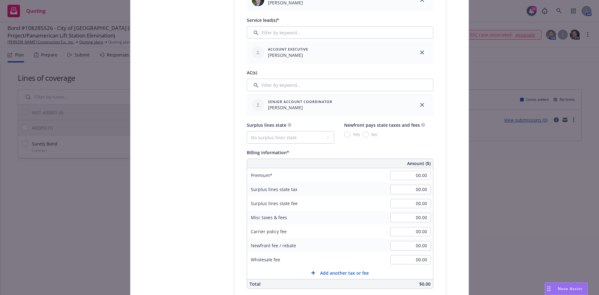
scroll to position [312, 0]
click at [409, 168] on div "00.00" at bounding box center [410, 175] width 45 height 14
click at [414, 180] on div "00.00" at bounding box center [410, 175] width 45 height 14
click at [417, 176] on input "00.00" at bounding box center [410, 174] width 41 height 9
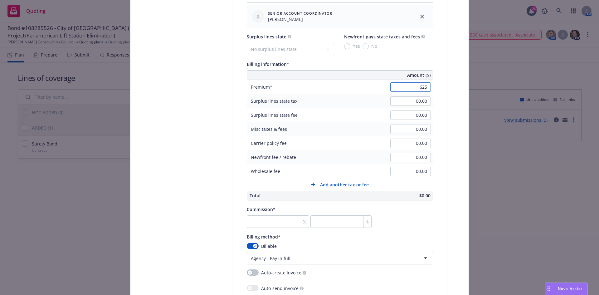
scroll to position [405, 0]
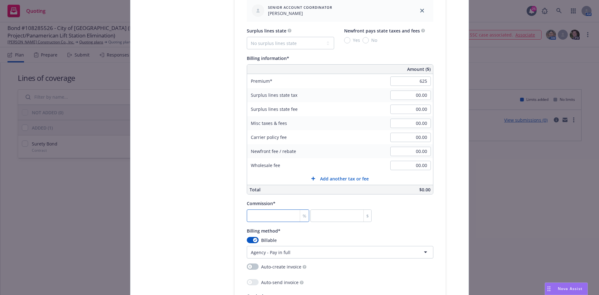
type input "625.00"
click at [280, 215] on input "number" at bounding box center [278, 215] width 62 height 12
type input "3"
type input "18.75"
type input "30"
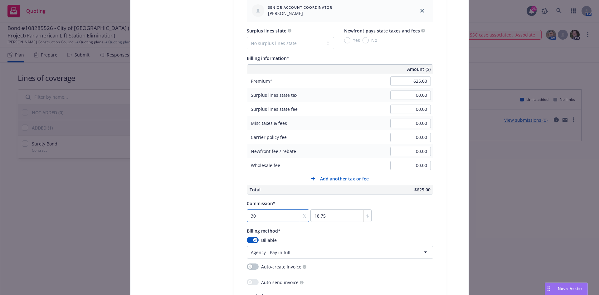
type input "187.5"
type input "30"
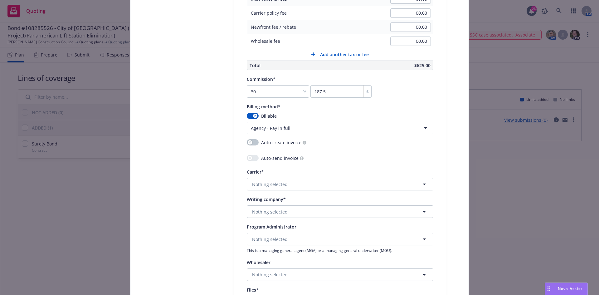
scroll to position [530, 0]
click at [256, 211] on span "Nothing selected" at bounding box center [270, 211] width 36 height 7
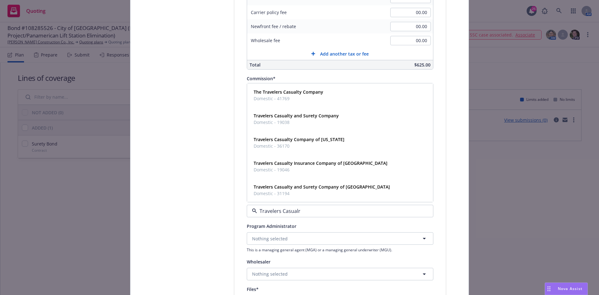
type input "Travelers Casualry"
click at [322, 189] on strong "Travelers Casualty and Surety Company of America" at bounding box center [322, 187] width 136 height 6
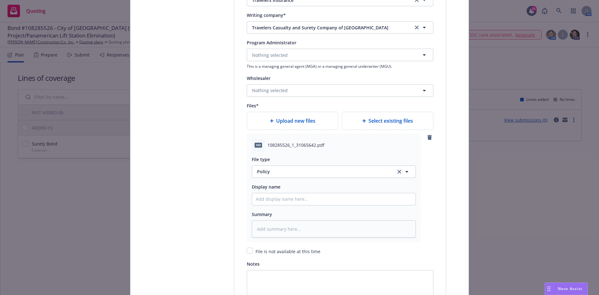
scroll to position [717, 0]
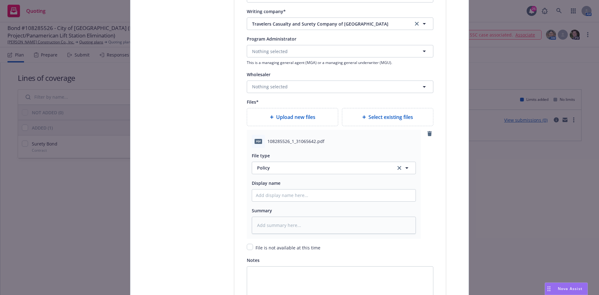
click at [295, 139] on span "108285526_1_31065642.pdf" at bounding box center [295, 141] width 57 height 7
click at [295, 140] on span "108285526_1_31065642.pdf" at bounding box center [295, 141] width 57 height 7
copy span "108285526_1_31065642"
click at [283, 170] on span "Policy" at bounding box center [322, 167] width 131 height 7
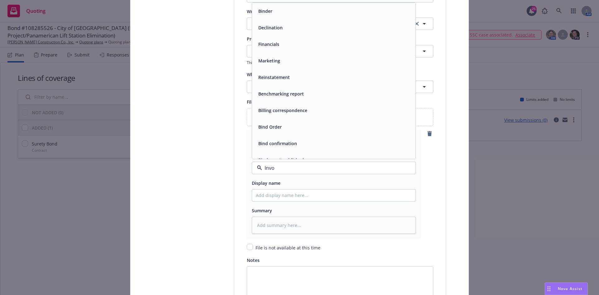
type input "Invoi"
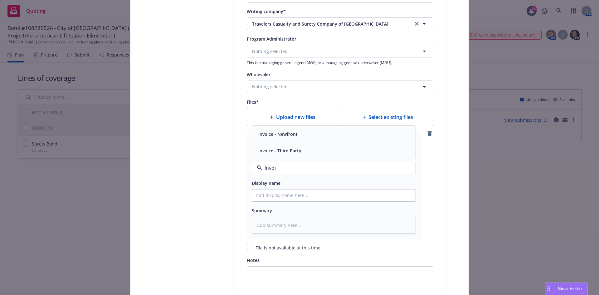
click at [293, 158] on div "Invoice - Third Party" at bounding box center [333, 150] width 163 height 17
click at [288, 192] on input "Policy display name" at bounding box center [333, 195] width 163 height 12
type textarea "x"
type input "T"
type textarea "x"
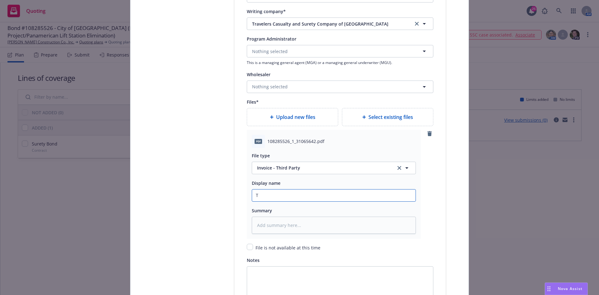
type input "Tr"
type textarea "x"
type input "Trav"
type textarea "x"
type input "Travel"
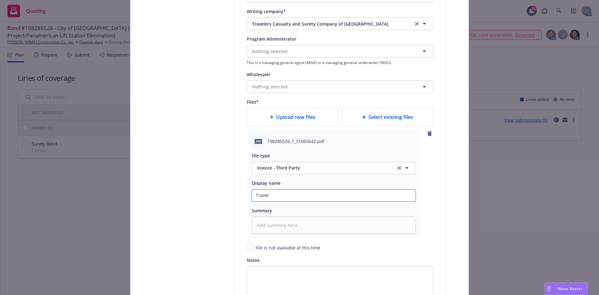
type textarea "x"
type input "Travele"
type textarea "x"
type input "Traveler"
type textarea "x"
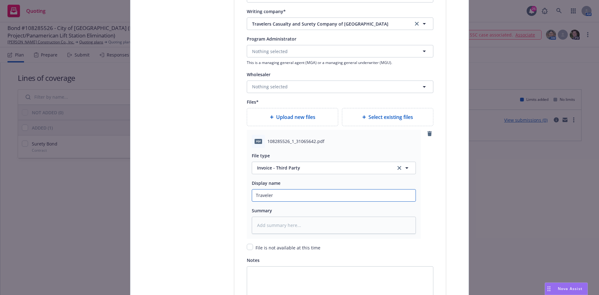
type input "Travelers"
type textarea "x"
type input "Travelers"
type textarea "x"
type input "Travelers I"
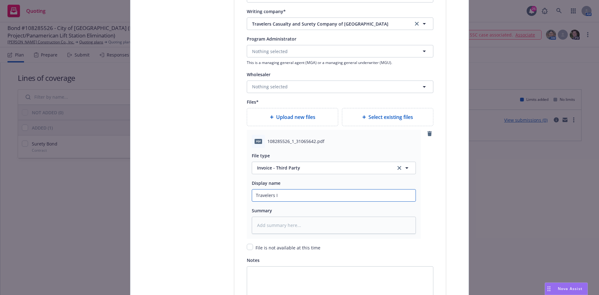
type textarea "x"
type input "Travelers In"
type textarea "x"
type input "Travelers Inv"
type textarea "x"
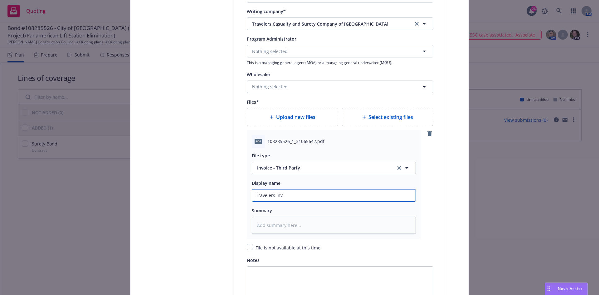
type input "Travelers Invo"
type textarea "x"
type input "Travelers Invoi"
type textarea "x"
type input "Travelers Invoic"
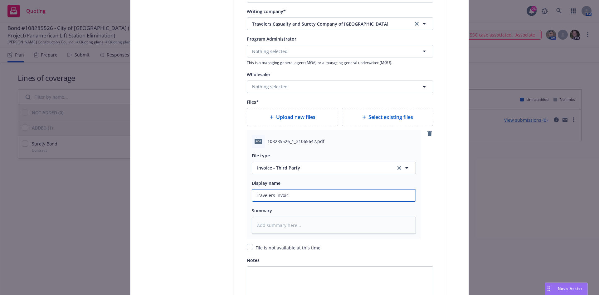
type textarea "x"
type input "Travelers Invoice"
type textarea "x"
type input "Travelers Invoice"
type textarea "x"
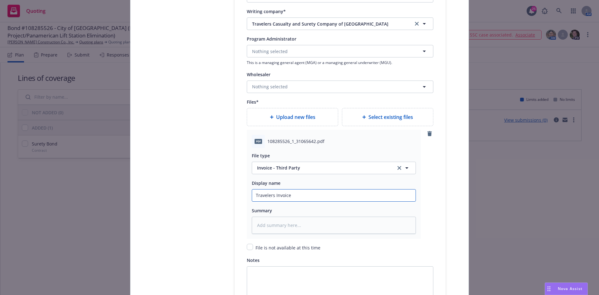
type input "Travelers Invoice ("
type textarea "x"
type input "Travelers Invoice (B"
type textarea "x"
type input "Travelers Invoice (Bo"
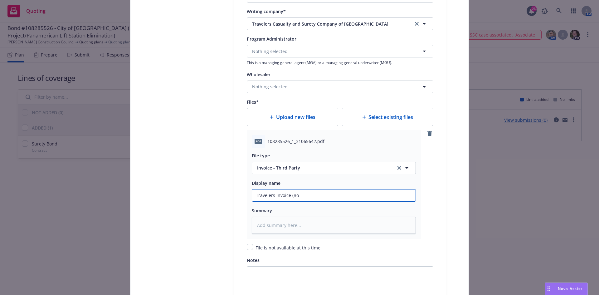
type textarea "x"
type input "Travelers Invoice (Bon"
type textarea "x"
type input "Travelers Invoice (Bond"
type textarea "x"
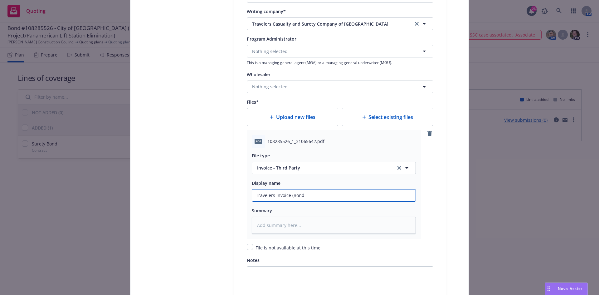
type input "Travelers Invoice (Bond"
type textarea "x"
type input "Travelers Invoice (Bond #"
type textarea "x"
type input "Travelers Invoice (Bond #1"
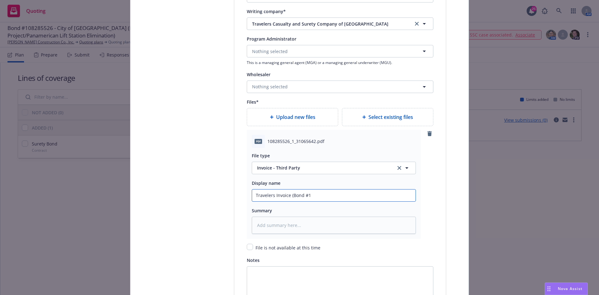
type textarea "x"
type input "Travelers Invoice (Bond #10"
type textarea "x"
type input "Travelers Invoice (Bond #107"
type textarea "x"
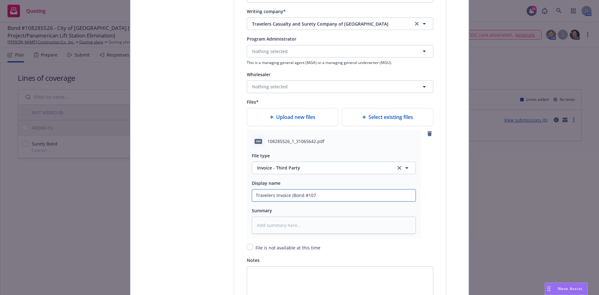
type input "Travelers Invoice (Bond #10"
type textarea "x"
type input "Travelers Invoice (Bond #108"
type textarea "x"
type input "Travelers Invoice (Bond #1082"
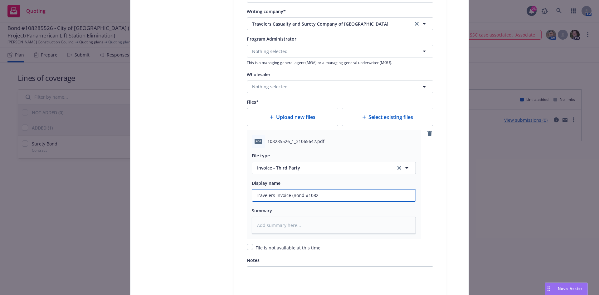
type textarea "x"
type input "Travelers Invoice (Bond #10828"
type textarea "x"
type input "Travelers Invoice (Bond #108285"
type textarea "x"
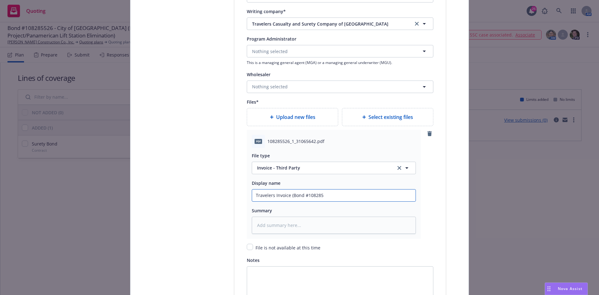
type input "Travelers Invoice (Bond #1082855"
type textarea "x"
type input "Travelers Invoice (Bond #10828552"
type textarea "x"
type input "Travelers Invoice (Bond #108285526"
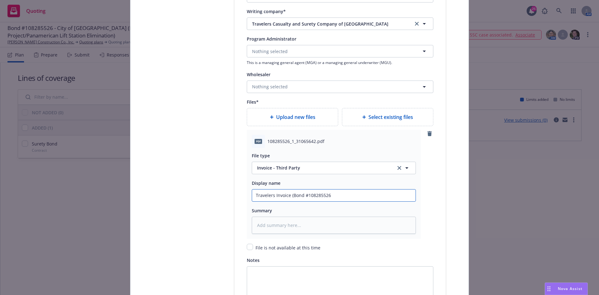
type textarea "x"
type input "Travelers Invoice (Bond #108285526)"
type textarea "x"
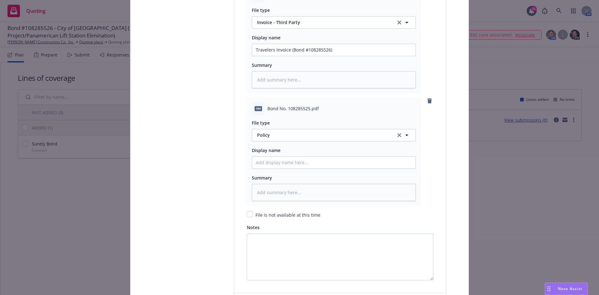
scroll to position [873, 0]
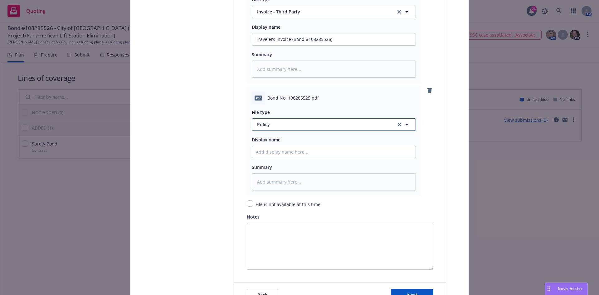
click at [280, 128] on span "Policy" at bounding box center [322, 124] width 131 height 7
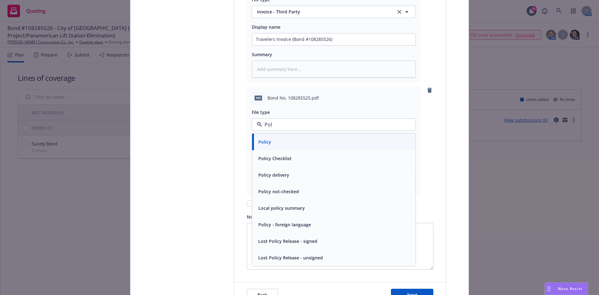
type input "Poli"
click at [275, 146] on div "Policy" at bounding box center [334, 141] width 156 height 9
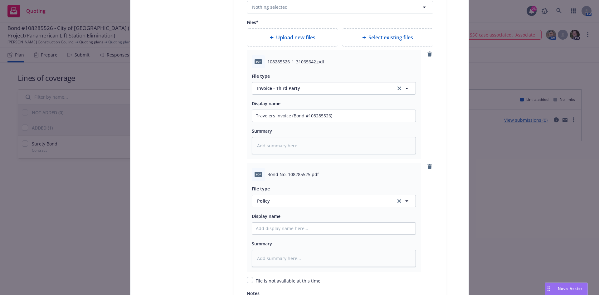
scroll to position [811, 0]
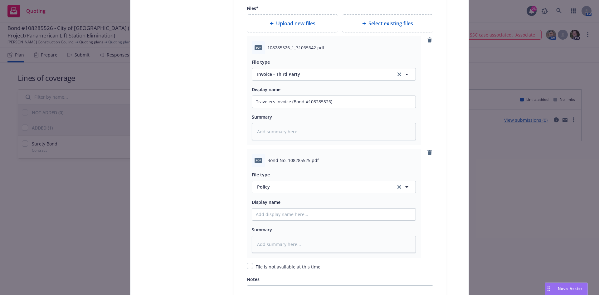
click at [283, 163] on span "Bond No. 108285525.pdf" at bounding box center [292, 160] width 51 height 7
copy span "Bond No. 108285525.pdf"
click at [287, 210] on input "Policy display name" at bounding box center [333, 214] width 163 height 12
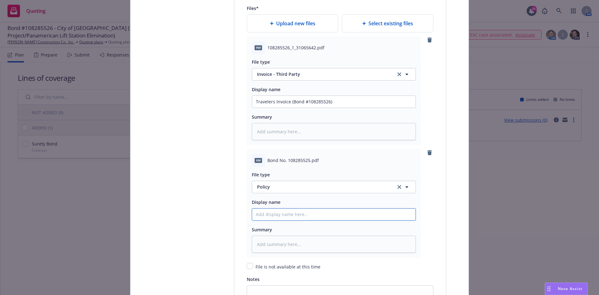
paste input "Bond No. 108285525.pdf"
type textarea "x"
type input "Bond No. 108285525.pdf"
type textarea "x"
type input "Bond No. 108285525.pd"
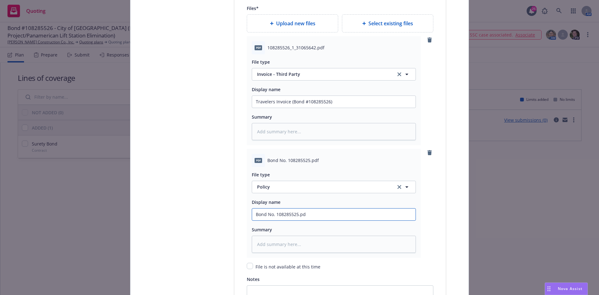
type textarea "x"
type input "Bond No. 108285525.p"
type textarea "x"
type input "Bond No. 108285525."
type textarea "x"
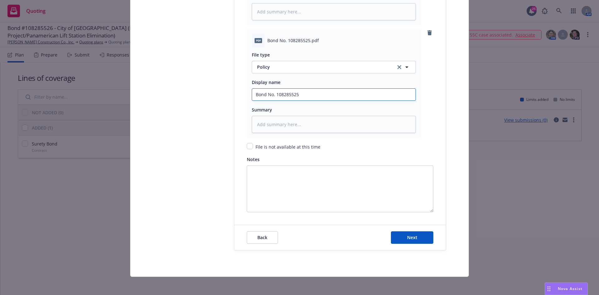
scroll to position [932, 0]
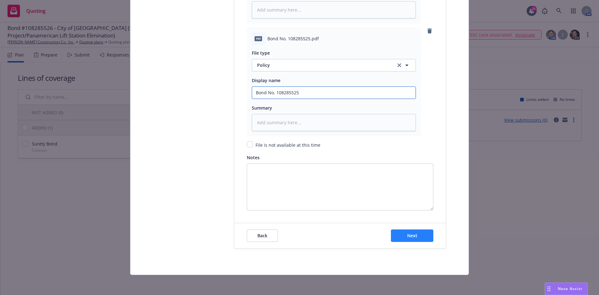
type input "Bond No. 108285525"
click at [407, 237] on span "Next" at bounding box center [412, 235] width 10 height 6
type textarea "x"
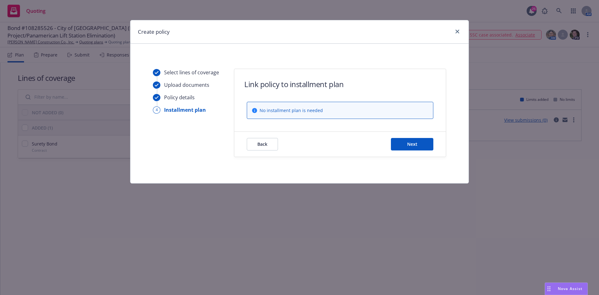
scroll to position [0, 0]
click at [401, 145] on button "Next" at bounding box center [412, 144] width 42 height 12
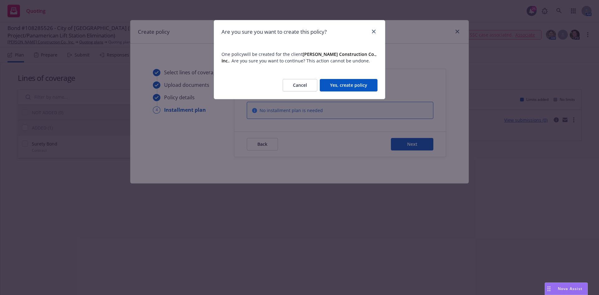
click at [369, 88] on button "Yes, create policy" at bounding box center [349, 85] width 58 height 12
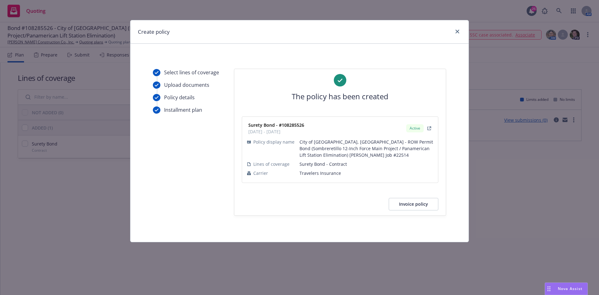
click at [420, 206] on button "Invoice policy" at bounding box center [414, 204] width 50 height 12
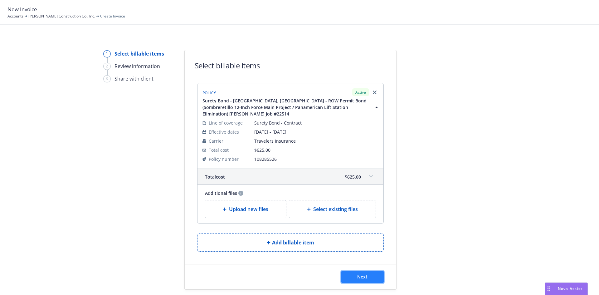
click at [357, 273] on span "Next" at bounding box center [362, 276] width 10 height 6
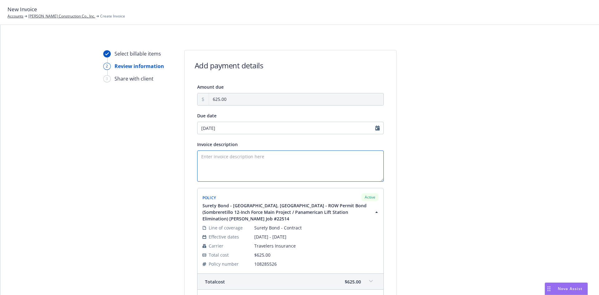
click at [249, 179] on textarea "Invoice description" at bounding box center [290, 165] width 186 height 31
click at [259, 165] on textarea "Principal: [PERSON_NAME] Construction Co., Inc. Obligee:" at bounding box center [290, 165] width 186 height 31
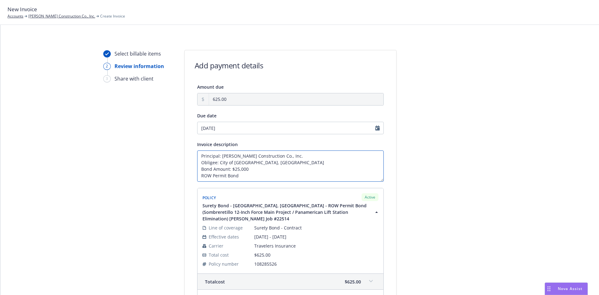
click at [210, 180] on textarea "Principal: [PERSON_NAME] Construction Co., Inc. Obligee: City of [GEOGRAPHIC_DA…" at bounding box center [290, 165] width 186 height 31
paste textarea "Sombreretillo 12-Inch Force Main Project / Panamerican Lift Station Elimination"
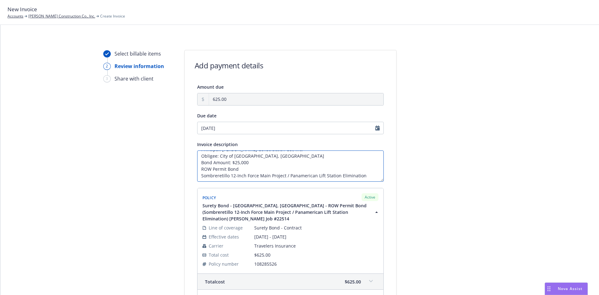
click at [211, 177] on textarea "Principal: [PERSON_NAME] Construction Co., Inc. Obligee: City of [GEOGRAPHIC_DA…" at bounding box center [290, 165] width 186 height 31
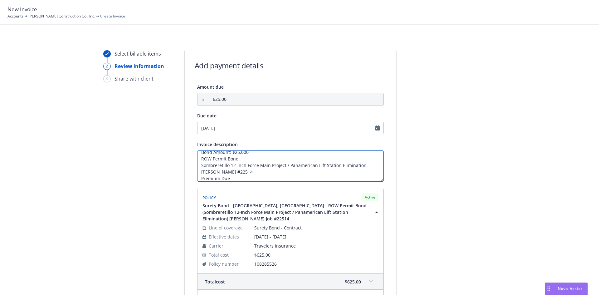
type textarea "Principal: [PERSON_NAME] Construction Co., Inc. Obligee: City of [GEOGRAPHIC_DA…"
click at [448, 186] on div at bounding box center [452, 208] width 87 height 316
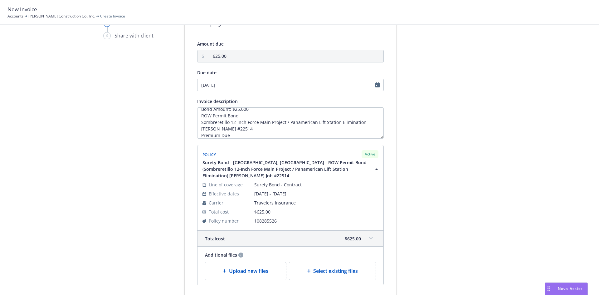
scroll to position [90, 0]
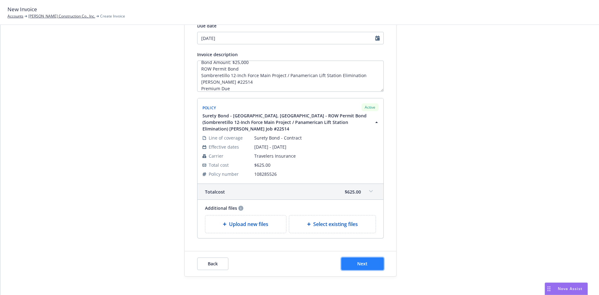
click at [357, 260] on span "Next" at bounding box center [362, 263] width 10 height 6
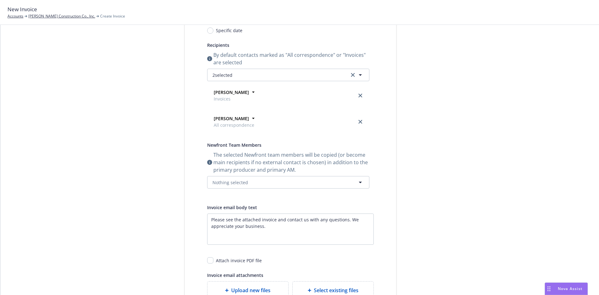
click at [263, 175] on div "The selected Newfront team members will be copied (or become main recipients if…" at bounding box center [288, 169] width 162 height 37
click at [261, 183] on button "Nothing selected" at bounding box center [288, 182] width 162 height 12
click at [233, 216] on div "SVP, Head of Surety" at bounding box center [243, 212] width 46 height 9
checkbox input "true"
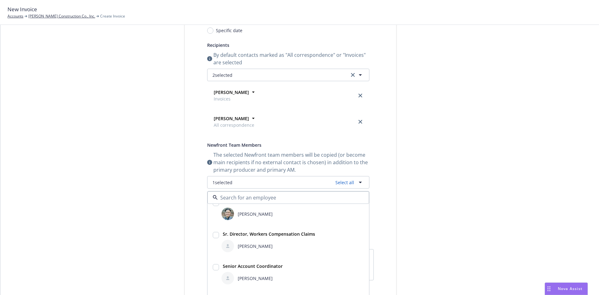
scroll to position [94, 0]
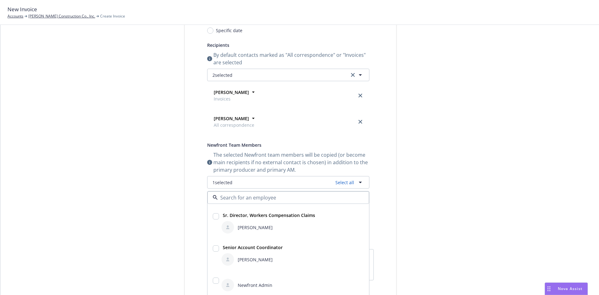
click at [254, 259] on span "[PERSON_NAME]" at bounding box center [255, 259] width 35 height 7
checkbox input "true"
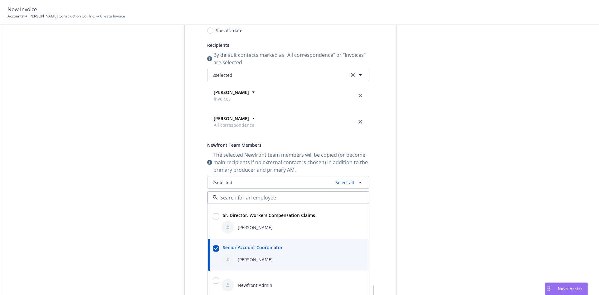
click at [150, 239] on div "Select billable items Review information 3 Share with client" at bounding box center [137, 184] width 69 height 448
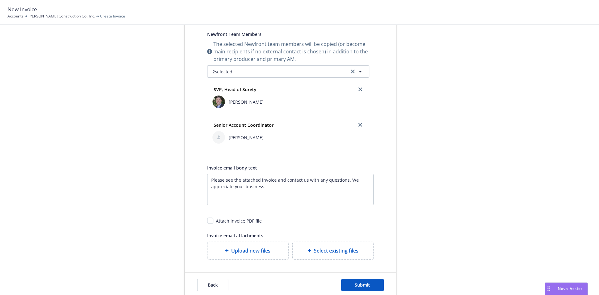
scroll to position [215, 0]
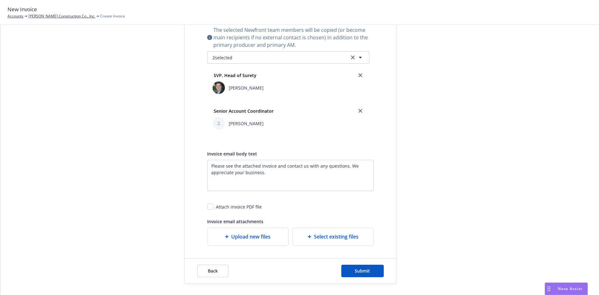
click at [231, 64] on div "SVP, Head of Surety Bryan Martin Senior Account Coordinator Halle Bautista" at bounding box center [288, 99] width 162 height 71
click at [233, 59] on button "2 selected" at bounding box center [288, 57] width 162 height 12
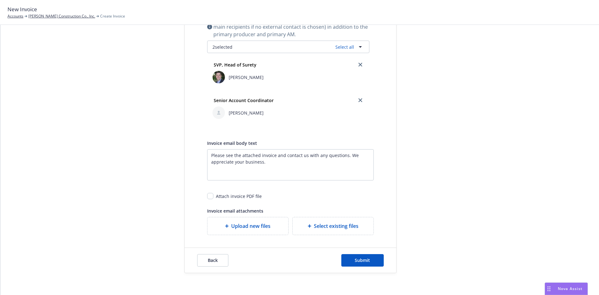
scroll to position [228, 0]
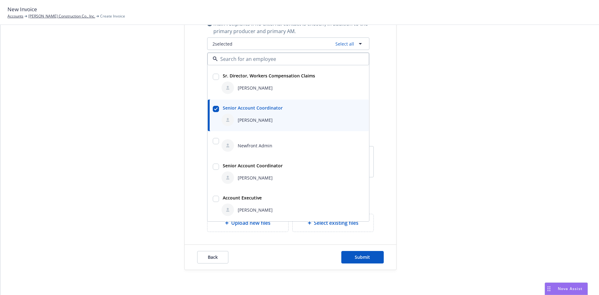
click at [213, 203] on div at bounding box center [216, 199] width 6 height 7
checkbox input "true"
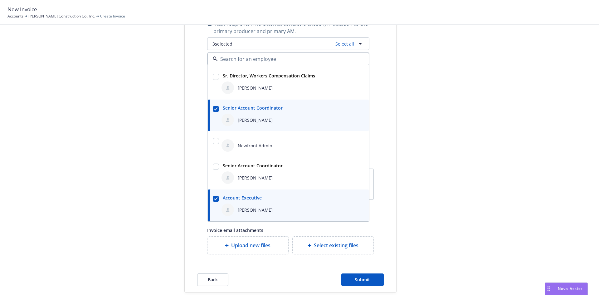
click at [179, 213] on div "Select billable items Review information 3 Share with client Share with client …" at bounding box center [299, 57] width 583 height 471
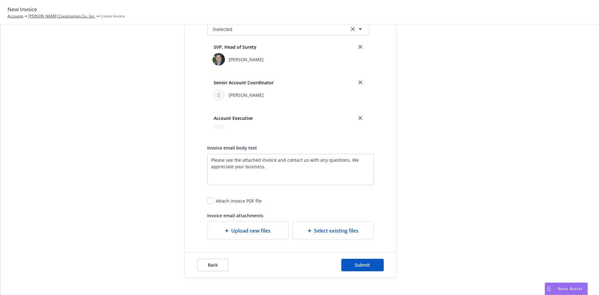
scroll to position [251, 0]
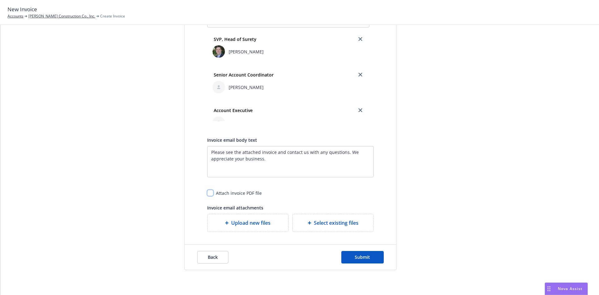
click at [207, 190] on input "checkbox" at bounding box center [210, 193] width 6 height 6
checkbox input "true"
click at [355, 259] on span "Submit" at bounding box center [362, 257] width 15 height 6
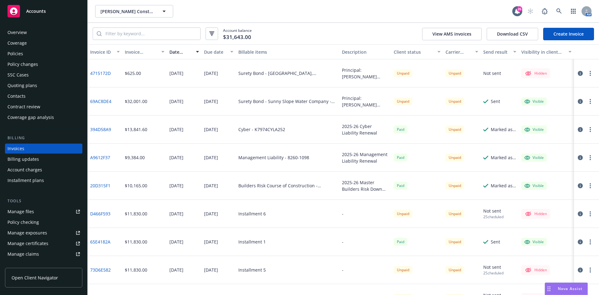
click at [588, 78] on div at bounding box center [586, 73] width 25 height 28
click at [587, 73] on button "button" at bounding box center [589, 73] width 7 height 7
click at [541, 119] on link "Make it visible in client dash" at bounding box center [549, 123] width 80 height 12
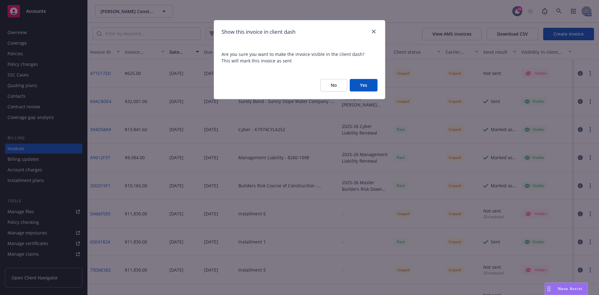
click at [360, 83] on button "Yes" at bounding box center [364, 85] width 28 height 12
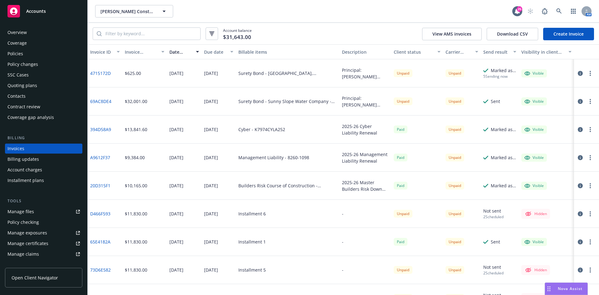
click at [589, 73] on icon "button" at bounding box center [589, 73] width 1 height 5
click at [543, 150] on link "Generate invoice PDF" at bounding box center [549, 148] width 80 height 12
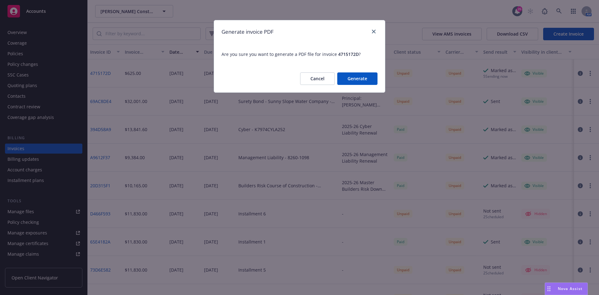
click at [364, 75] on button "Generate" at bounding box center [357, 78] width 40 height 12
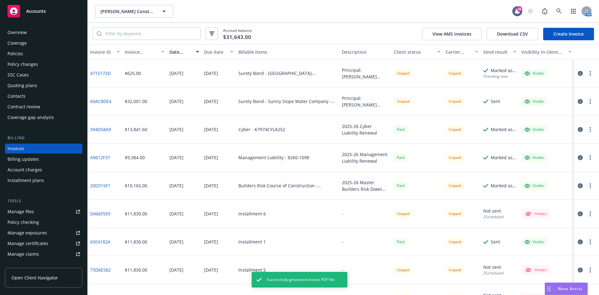
click at [586, 76] on button "button" at bounding box center [589, 73] width 7 height 7
click at [541, 150] on link "Download invoice PDF" at bounding box center [549, 148] width 80 height 12
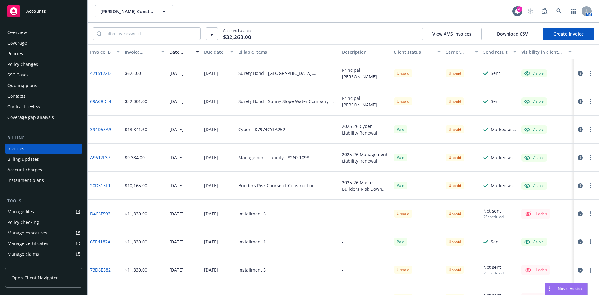
drag, startPoint x: 54, startPoint y: 8, endPoint x: 114, endPoint y: 16, distance: 61.0
click at [54, 8] on div "Accounts" at bounding box center [43, 11] width 72 height 12
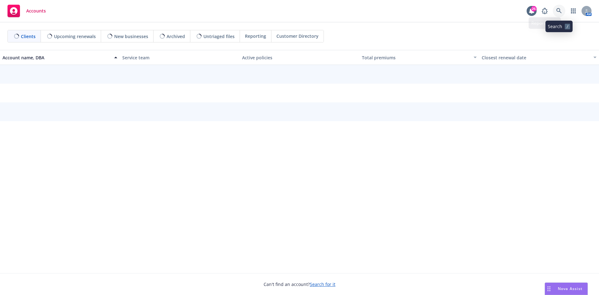
click at [556, 10] on icon at bounding box center [559, 11] width 6 height 6
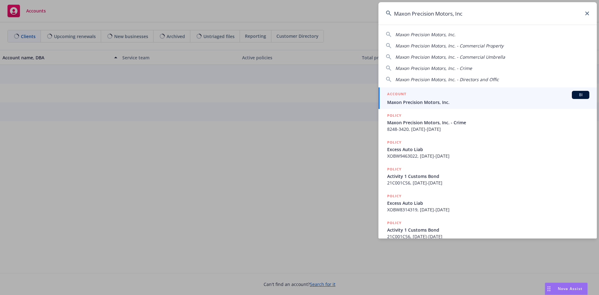
type input "Maxon Precision Motors, Inc"
click at [427, 104] on span "Maxon Precision Motors, Inc." at bounding box center [488, 102] width 202 height 7
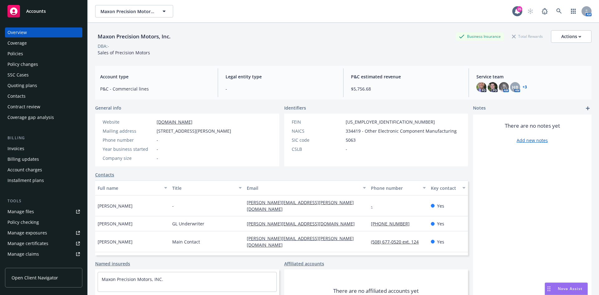
drag, startPoint x: 39, startPoint y: 53, endPoint x: 45, endPoint y: 50, distance: 6.7
click at [39, 53] on div "Policies" at bounding box center [43, 54] width 72 height 10
click at [47, 56] on div "Policies" at bounding box center [43, 54] width 72 height 10
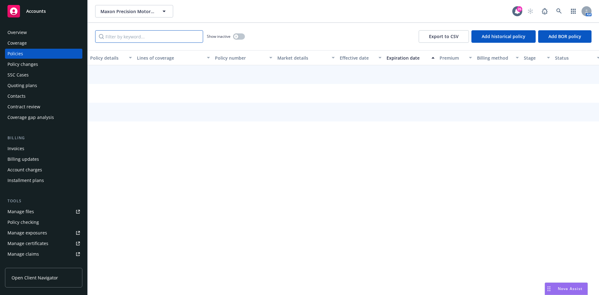
click at [113, 33] on input "Filter by keyword..." at bounding box center [149, 36] width 108 height 12
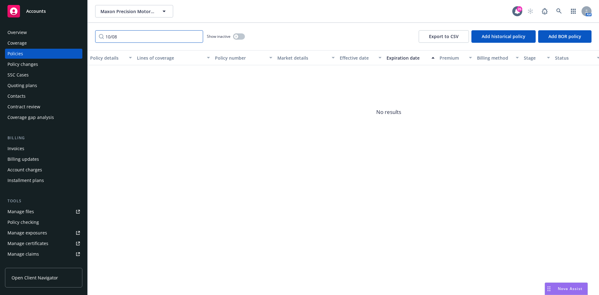
type input "10/08"
click at [234, 35] on div "button" at bounding box center [236, 36] width 4 height 4
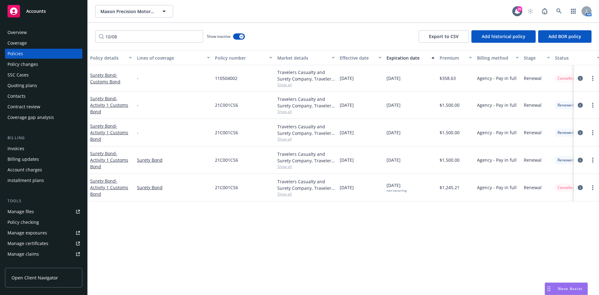
click at [237, 188] on span "21C001CS6" at bounding box center [226, 187] width 23 height 7
click at [196, 36] on input "10/08" at bounding box center [149, 36] width 108 height 12
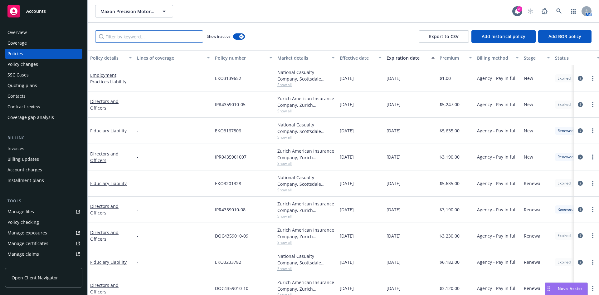
click at [124, 35] on input "Filter by keyword..." at bounding box center [149, 36] width 108 height 12
type input "surety"
